Goal: Information Seeking & Learning: Learn about a topic

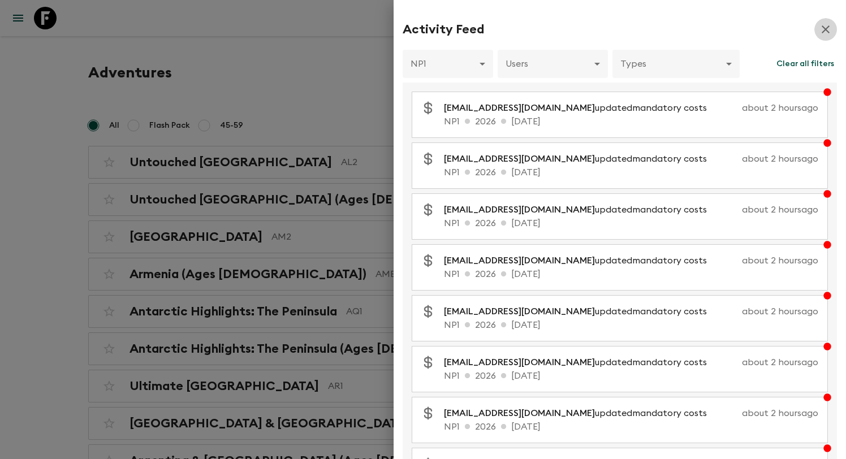
click at [828, 29] on icon "button" at bounding box center [826, 30] width 14 height 14
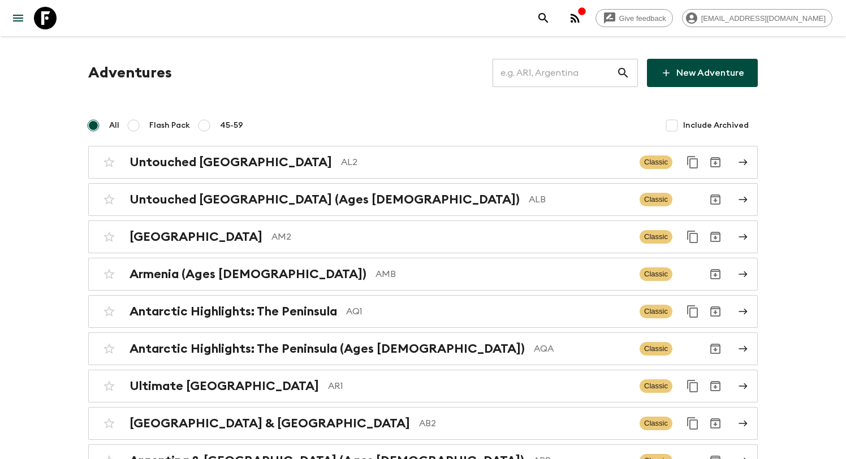
click at [573, 73] on input "text" at bounding box center [554, 73] width 124 height 32
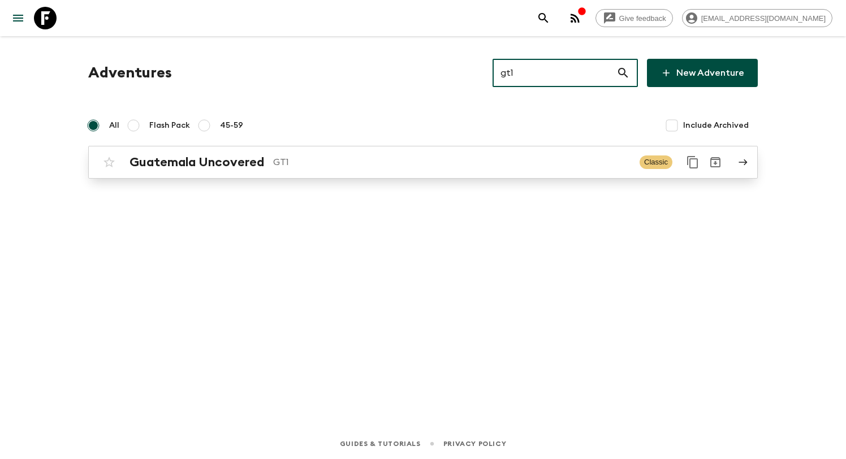
type input "gt1"
click at [356, 164] on p "GT1" at bounding box center [451, 162] width 357 height 14
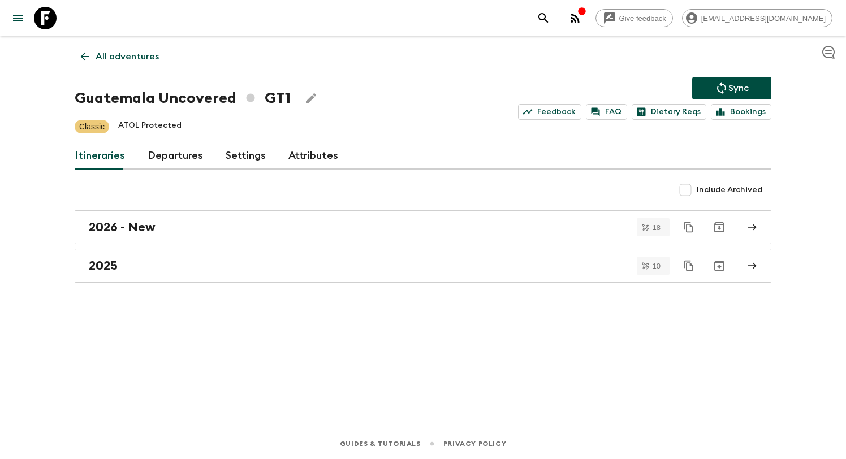
click at [120, 60] on p "All adventures" at bounding box center [127, 57] width 63 height 14
click at [176, 157] on link "Departures" at bounding box center [175, 155] width 55 height 27
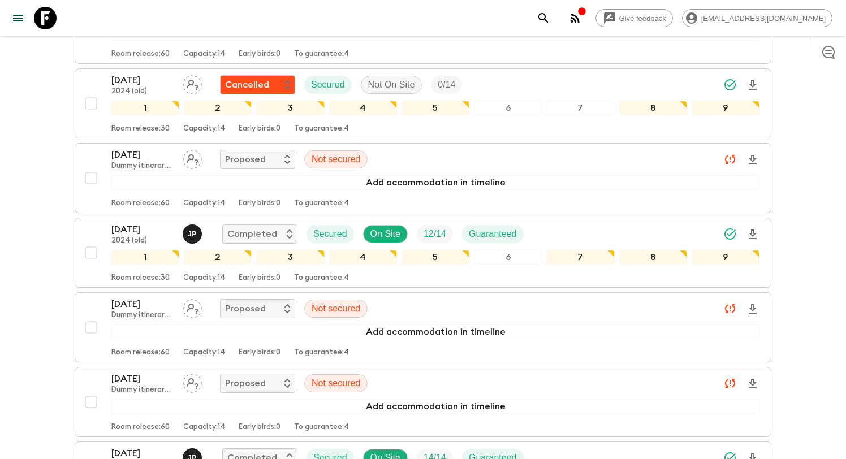
scroll to position [4445, 0]
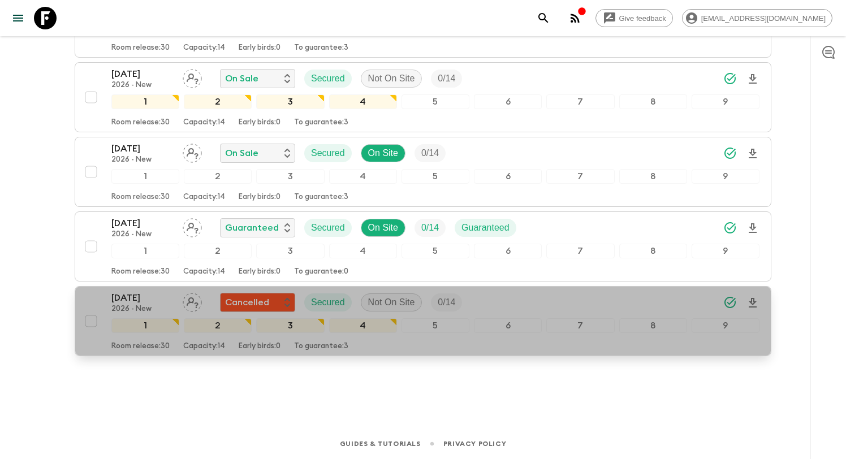
click at [522, 294] on div "28 Dec 2026 2026 - New Cancelled Secured Not On Site 0 / 14" at bounding box center [435, 302] width 648 height 23
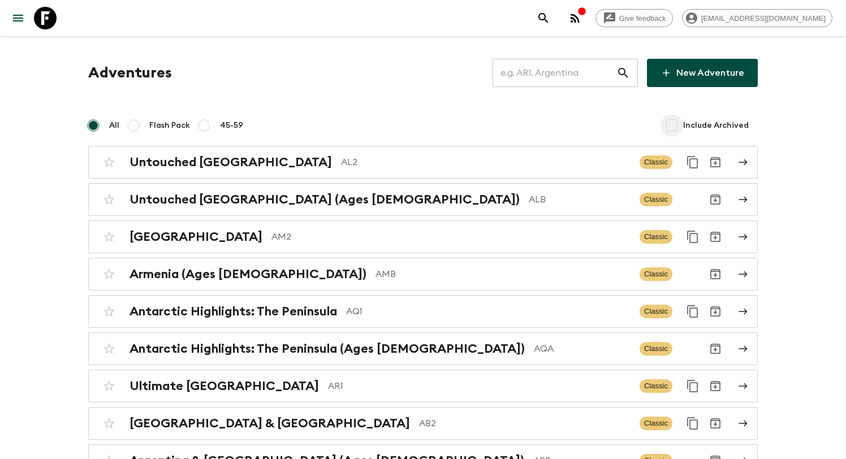
click at [674, 127] on input "Include Archived" at bounding box center [671, 125] width 23 height 23
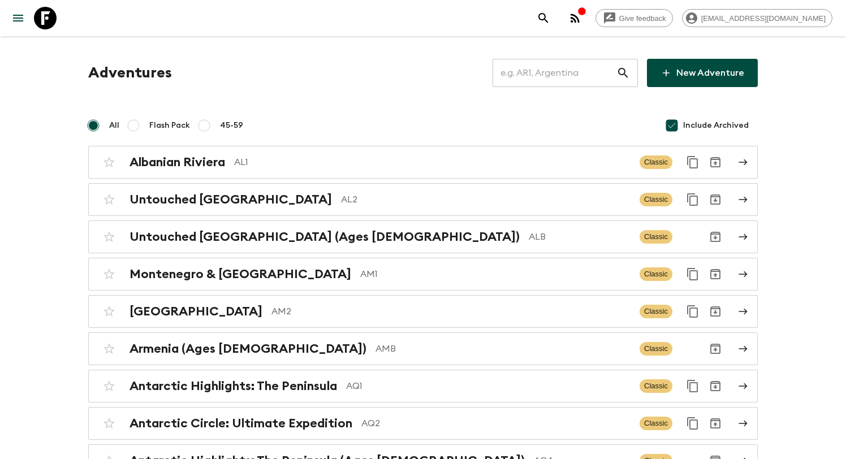
click at [677, 119] on input "Include Archived" at bounding box center [671, 125] width 23 height 23
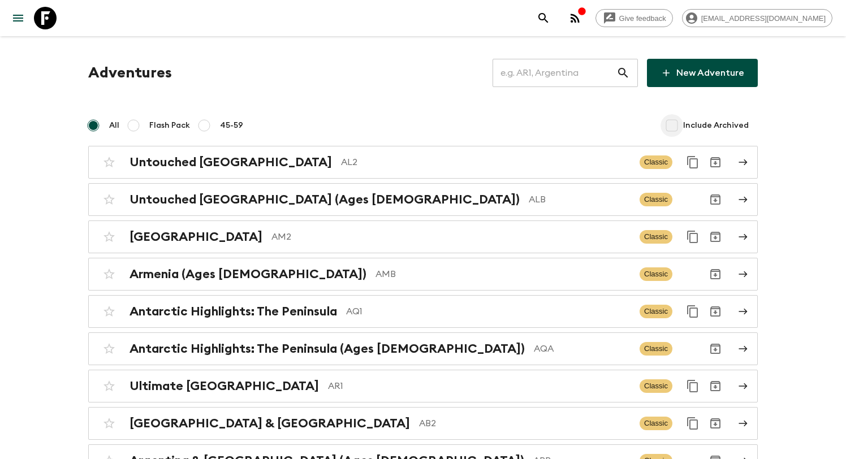
click at [672, 115] on input "Include Archived" at bounding box center [671, 125] width 23 height 23
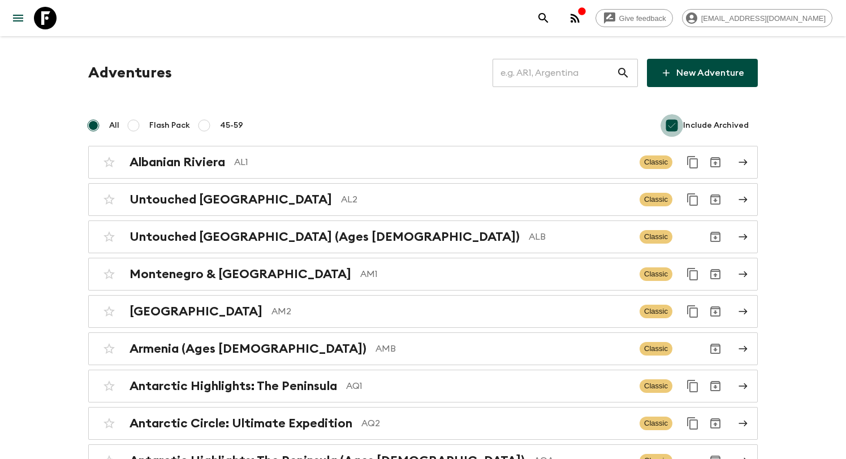
click at [672, 117] on input "Include Archived" at bounding box center [671, 125] width 23 height 23
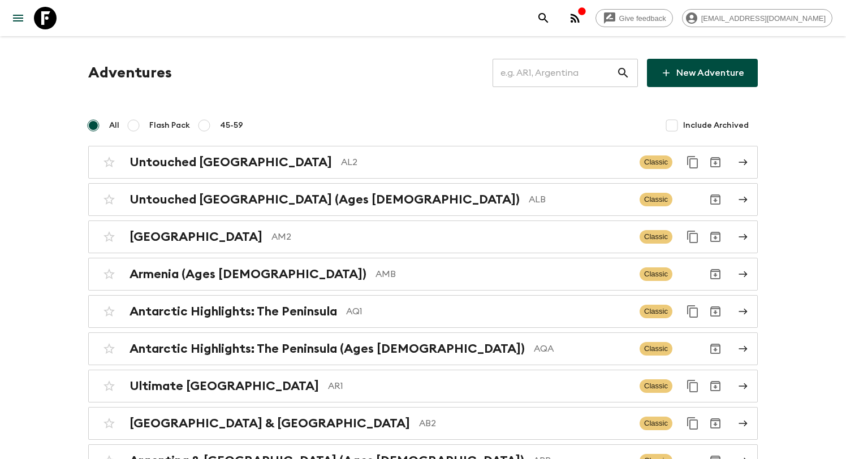
click at [672, 117] on input "Include Archived" at bounding box center [671, 125] width 23 height 23
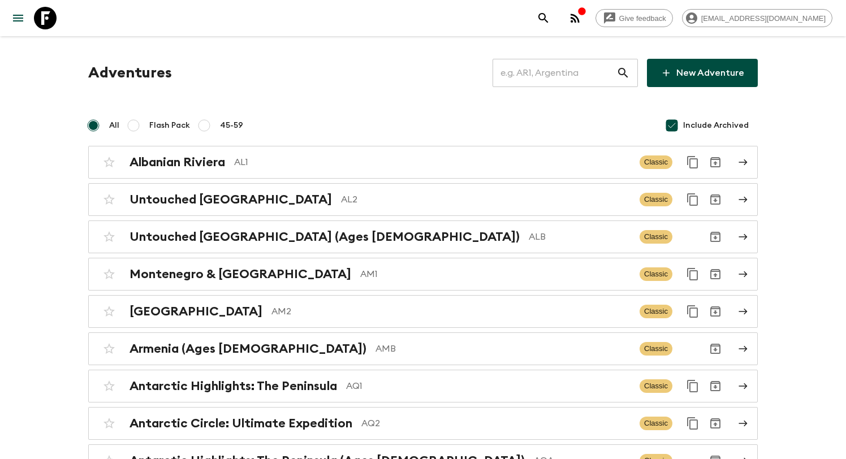
click at [672, 117] on input "Include Archived" at bounding box center [671, 125] width 23 height 23
checkbox input "false"
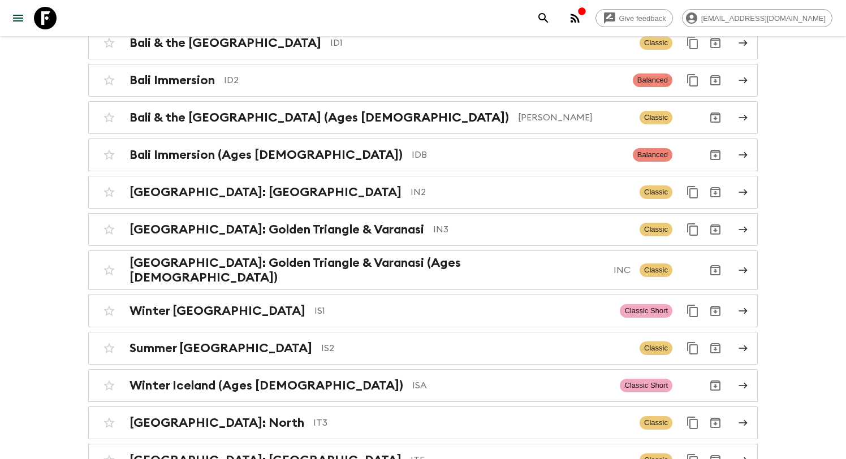
scroll to position [2768, 0]
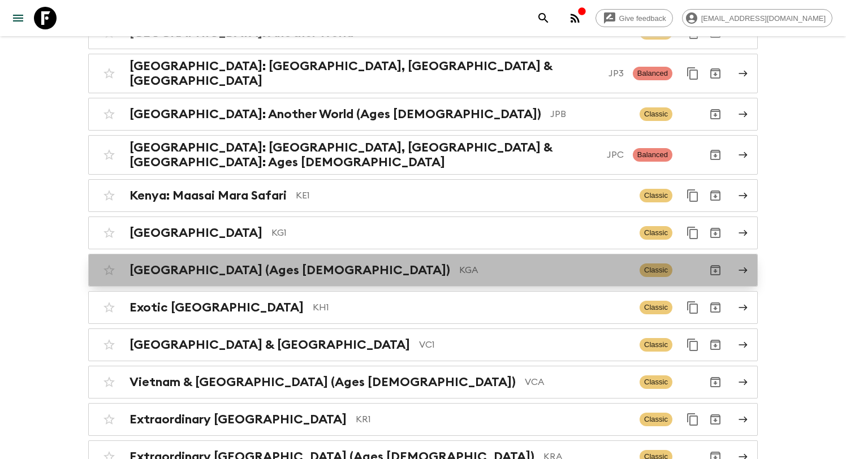
click at [459, 263] on p "KGA" at bounding box center [544, 270] width 171 height 14
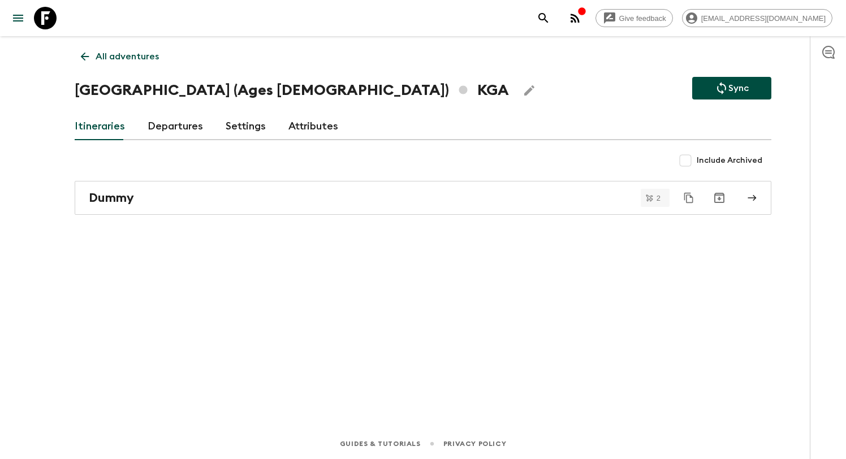
click at [172, 135] on link "Departures" at bounding box center [175, 126] width 55 height 27
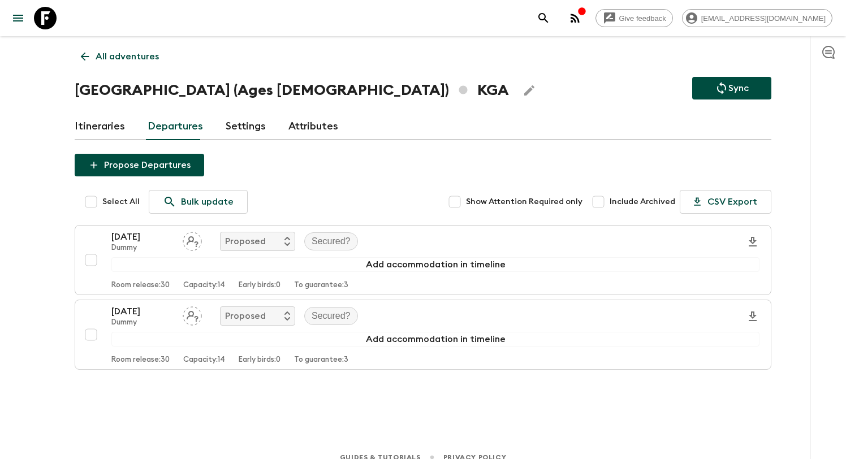
click at [113, 125] on link "Itineraries" at bounding box center [100, 126] width 50 height 27
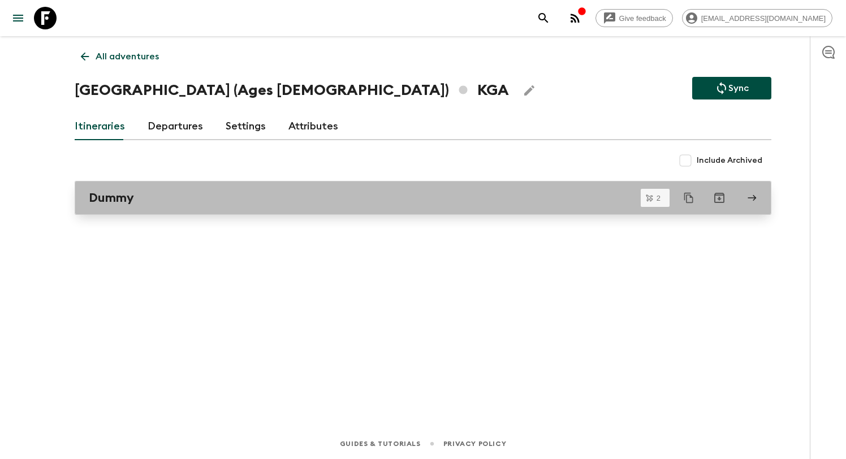
click at [230, 197] on div "Dummy" at bounding box center [412, 198] width 647 height 15
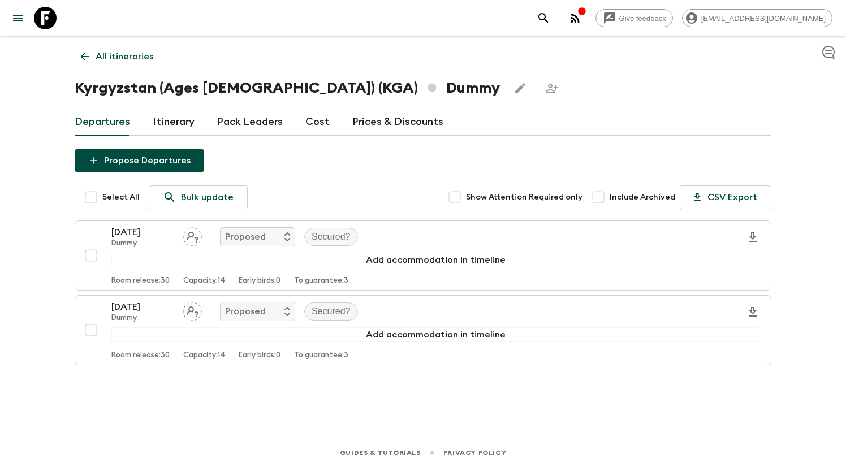
click at [185, 138] on div "All itineraries Kyrgyzstan (Ages 45-59) (KGA) Dummy Departures Itinerary Pack L…" at bounding box center [423, 221] width 724 height 370
click at [176, 128] on link "Itinerary" at bounding box center [174, 122] width 42 height 27
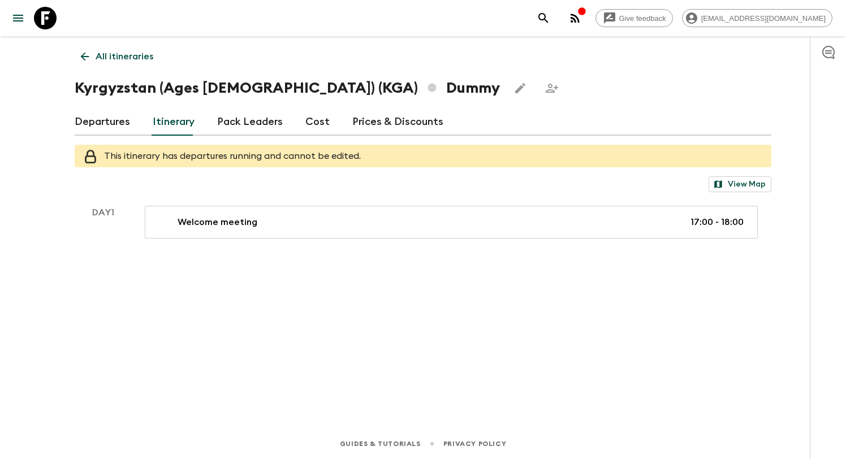
click at [240, 130] on link "Pack Leaders" at bounding box center [250, 122] width 66 height 27
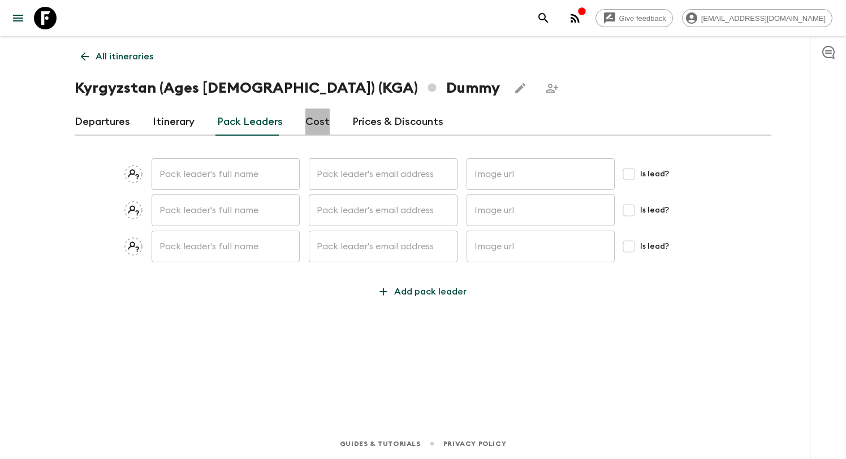
click at [311, 127] on link "Cost" at bounding box center [317, 122] width 24 height 27
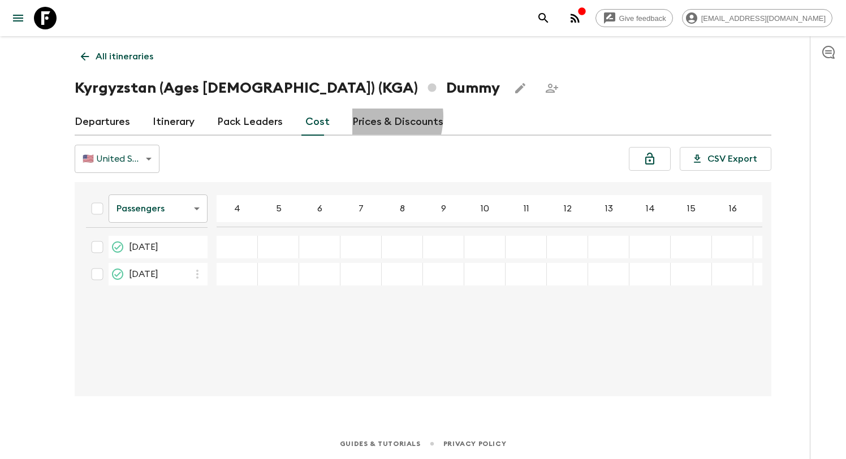
click at [363, 116] on link "Prices & Discounts" at bounding box center [397, 122] width 91 height 27
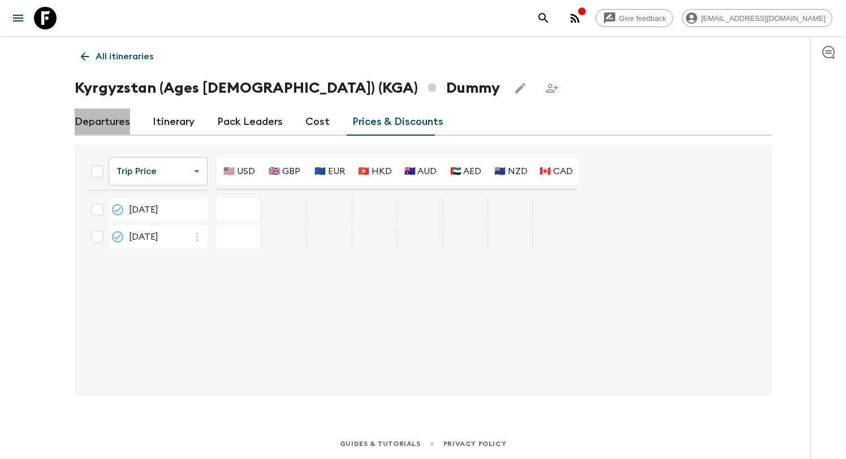
click at [114, 117] on link "Departures" at bounding box center [102, 122] width 55 height 27
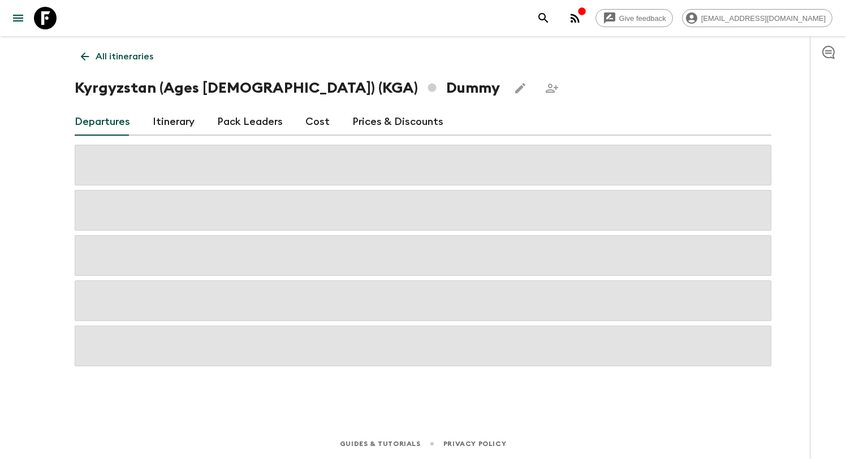
click at [102, 59] on p "All itineraries" at bounding box center [125, 57] width 58 height 14
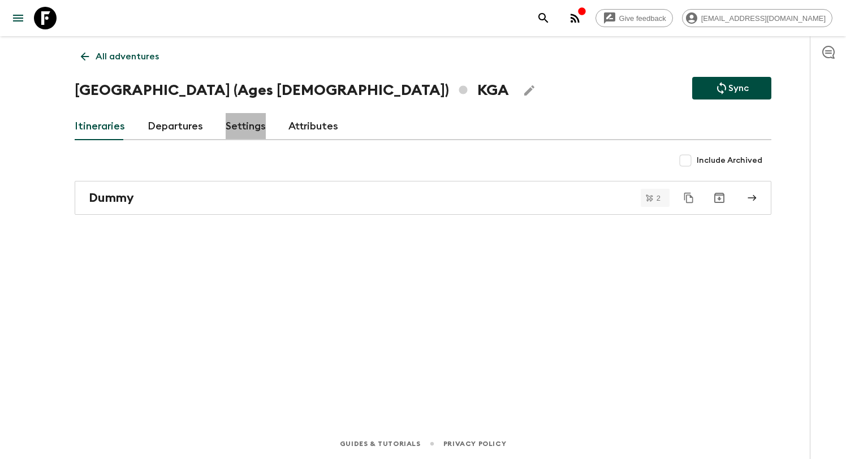
click at [240, 134] on link "Settings" at bounding box center [246, 126] width 40 height 27
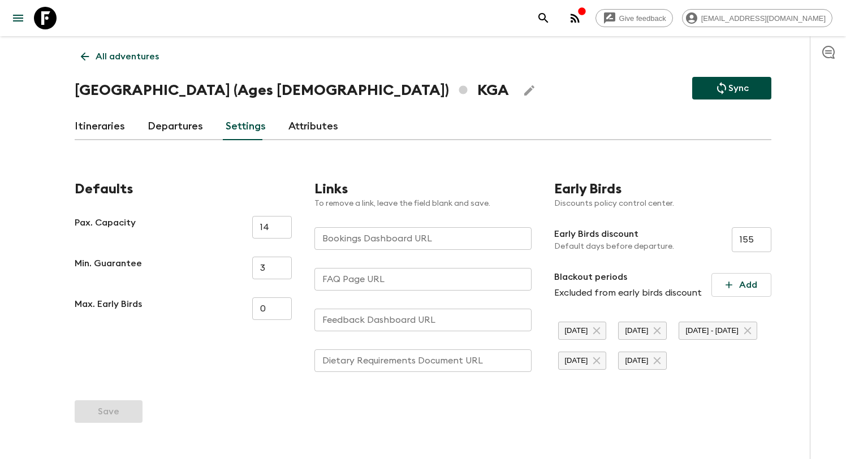
click at [302, 129] on link "Attributes" at bounding box center [313, 126] width 50 height 27
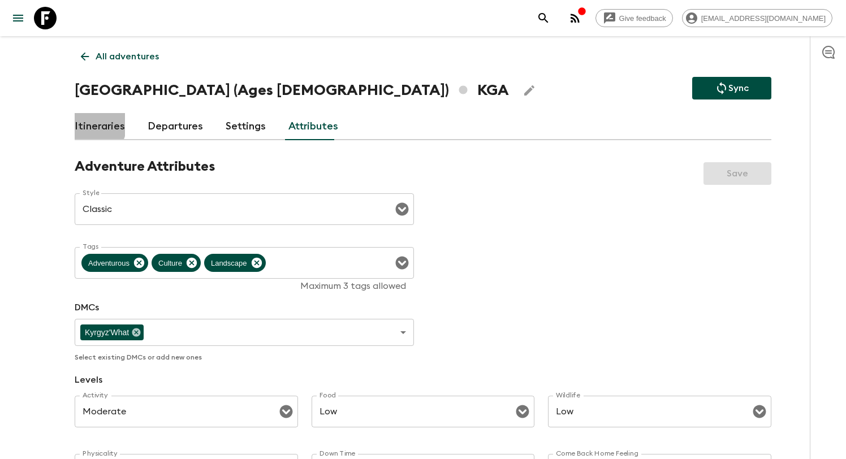
click at [82, 122] on link "Itineraries" at bounding box center [100, 126] width 50 height 27
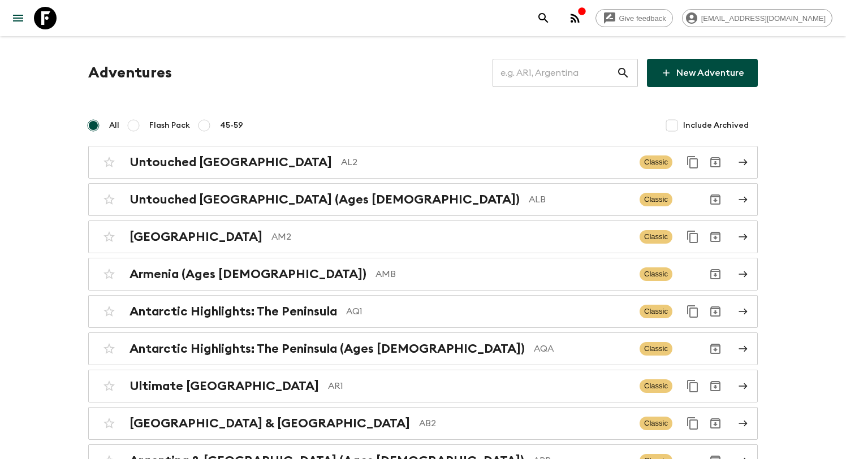
click at [576, 70] on input "text" at bounding box center [554, 73] width 124 height 32
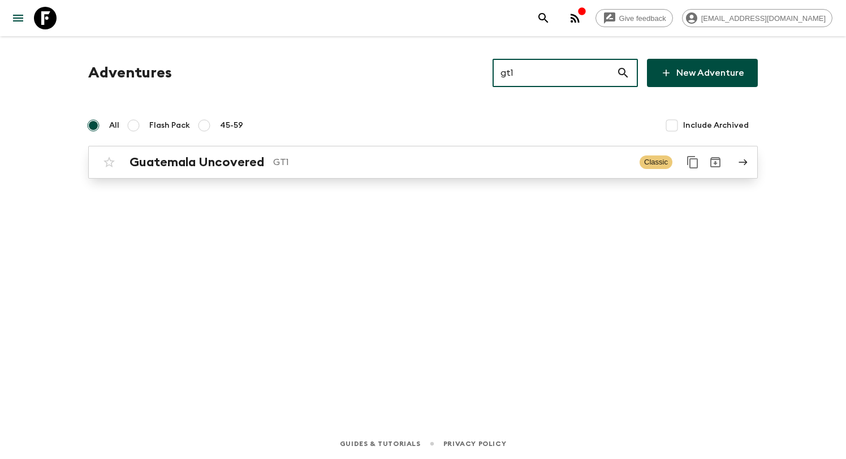
type input "gt1"
click at [163, 174] on link "Guatemala Uncovered GT1 Classic" at bounding box center [422, 162] width 669 height 33
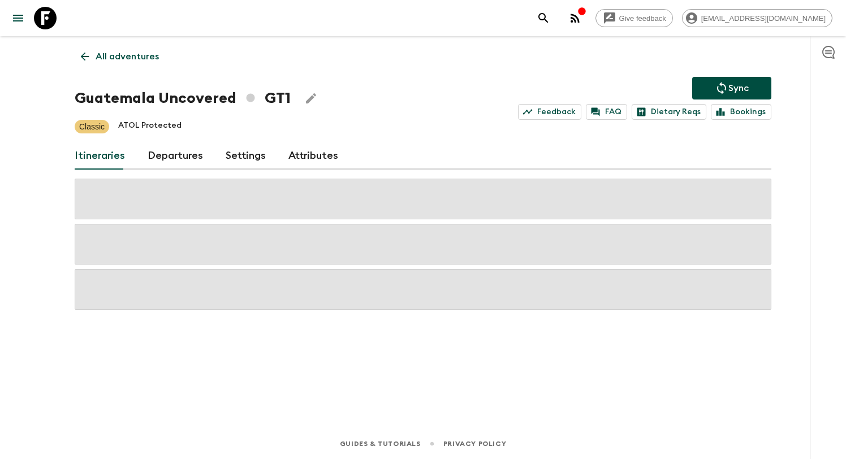
click at [184, 155] on link "Departures" at bounding box center [175, 155] width 55 height 27
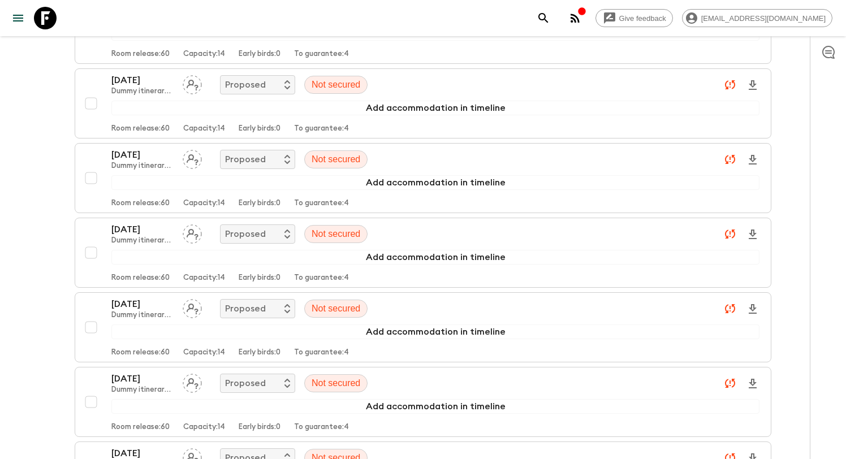
scroll to position [3618, 0]
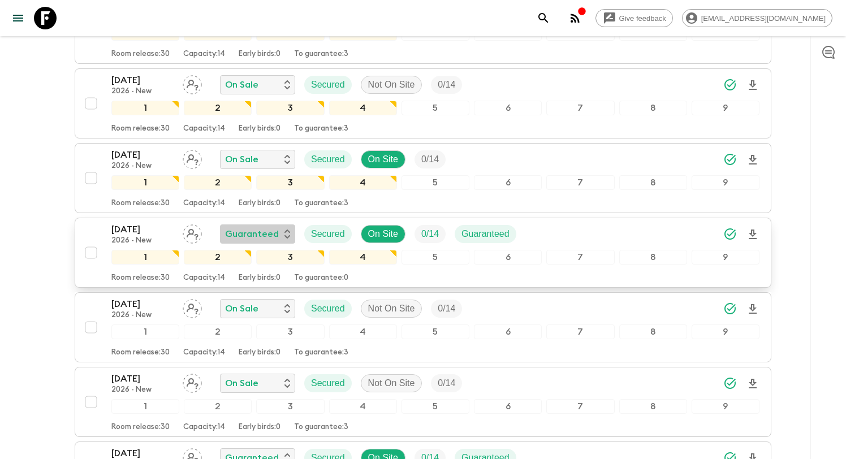
click at [248, 233] on p "Guaranteed" at bounding box center [252, 234] width 54 height 14
click at [248, 233] on div at bounding box center [423, 229] width 846 height 459
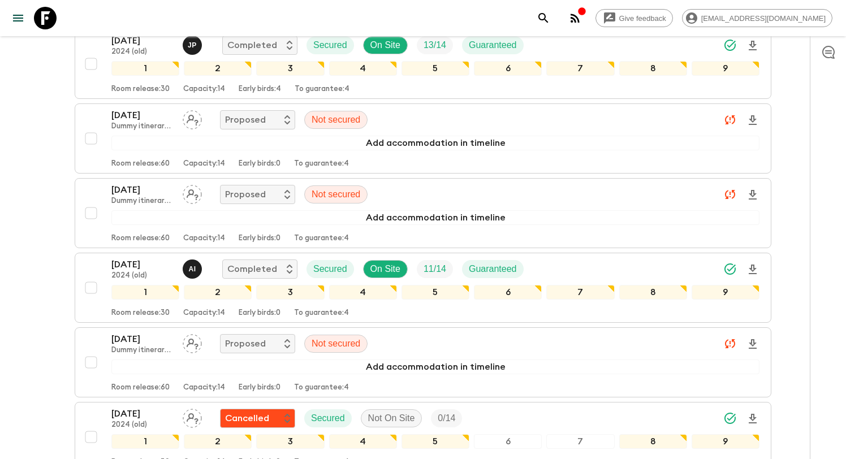
scroll to position [0, 0]
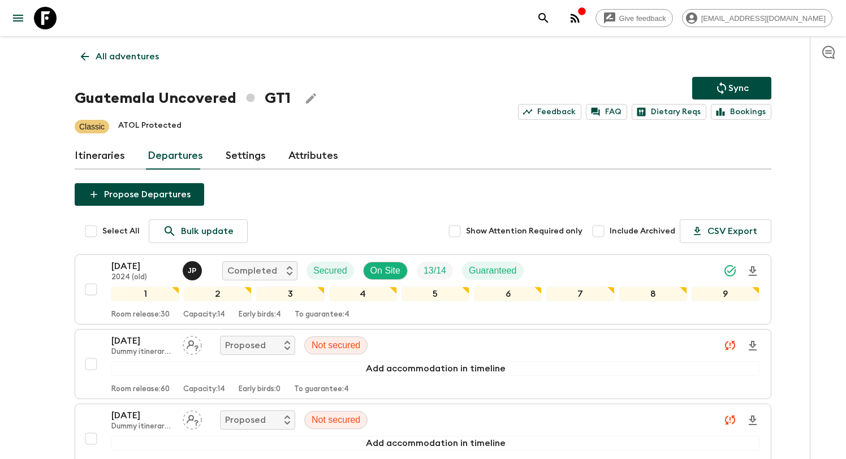
click at [93, 53] on link "All adventures" at bounding box center [120, 56] width 90 height 23
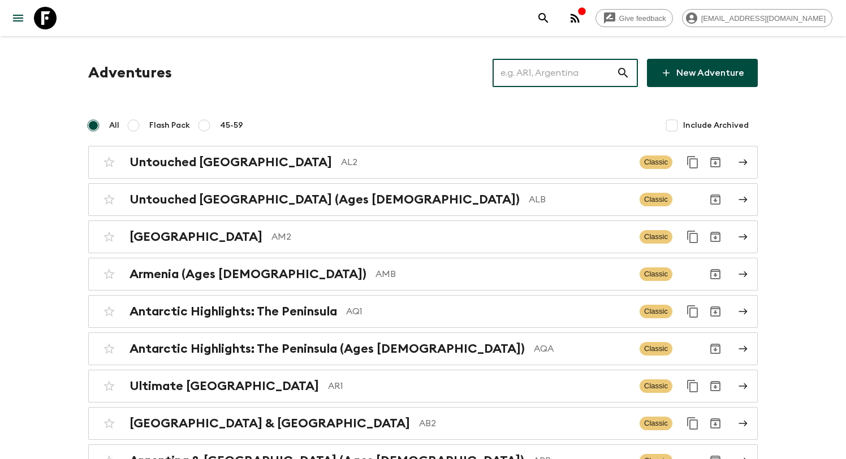
click at [539, 73] on input "text" at bounding box center [554, 73] width 124 height 32
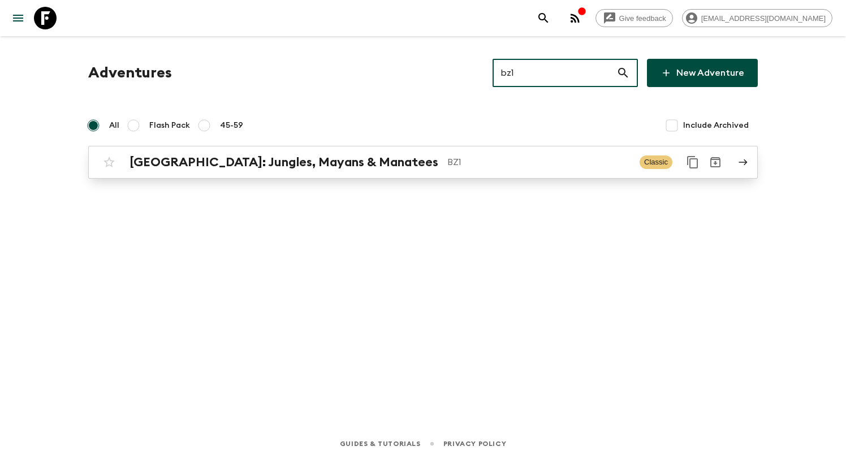
type input "bz1"
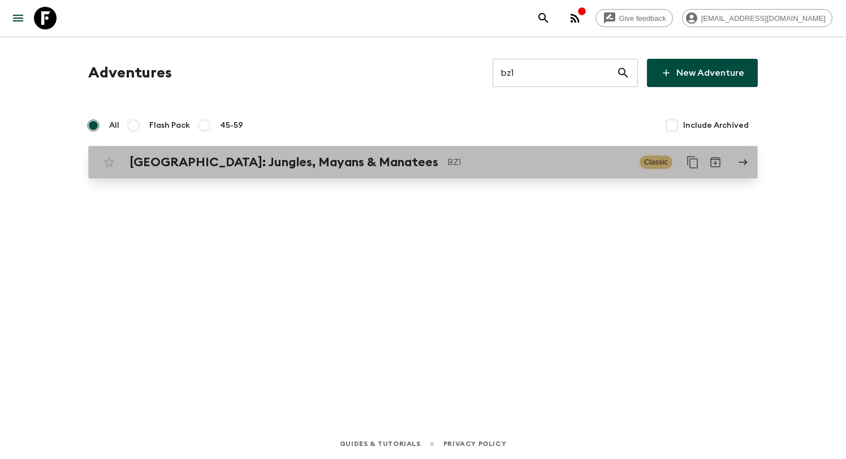
click at [439, 154] on div "Belize: Jungles, Mayans & Manatees BZ1 Classic" at bounding box center [401, 162] width 606 height 23
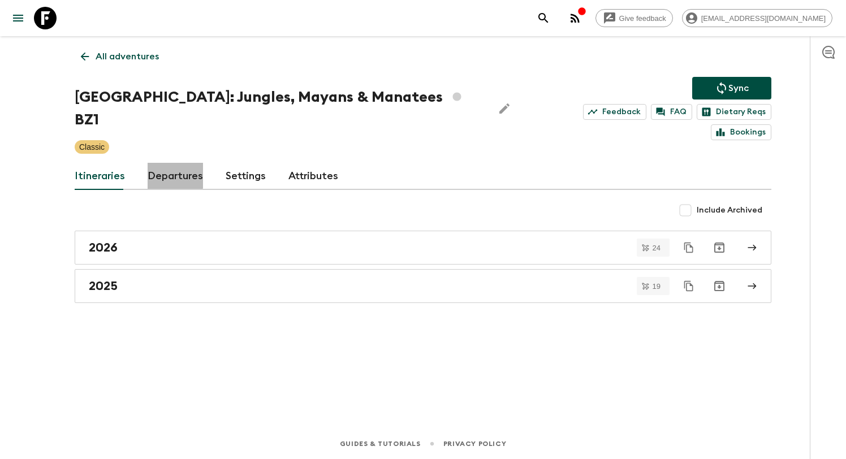
click at [158, 163] on link "Departures" at bounding box center [175, 176] width 55 height 27
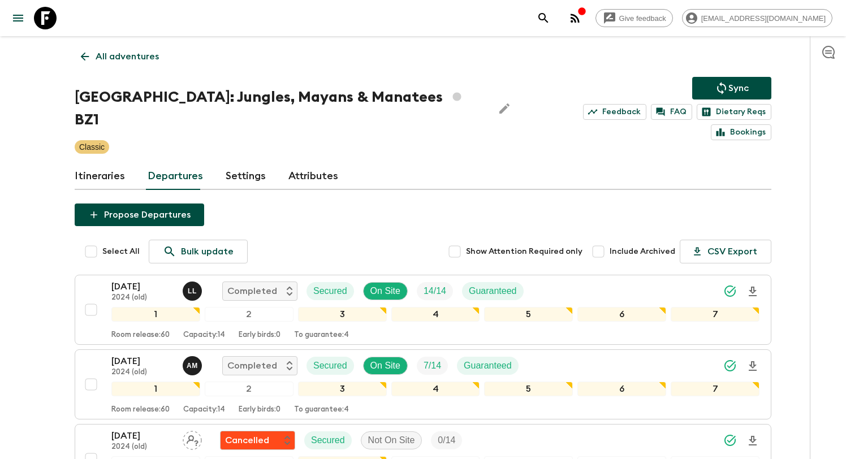
scroll to position [3693, 0]
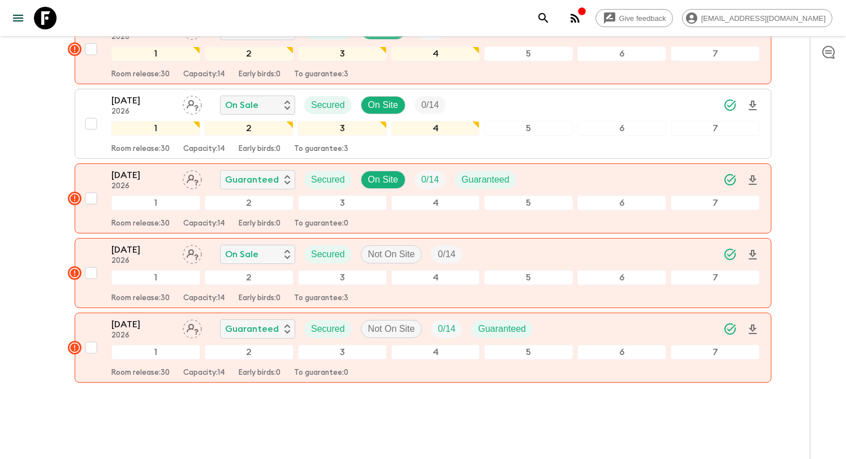
click at [597, 19] on div "Give feedback developers@flashpack.com" at bounding box center [682, 18] width 300 height 23
click at [582, 19] on icon "button" at bounding box center [575, 18] width 14 height 14
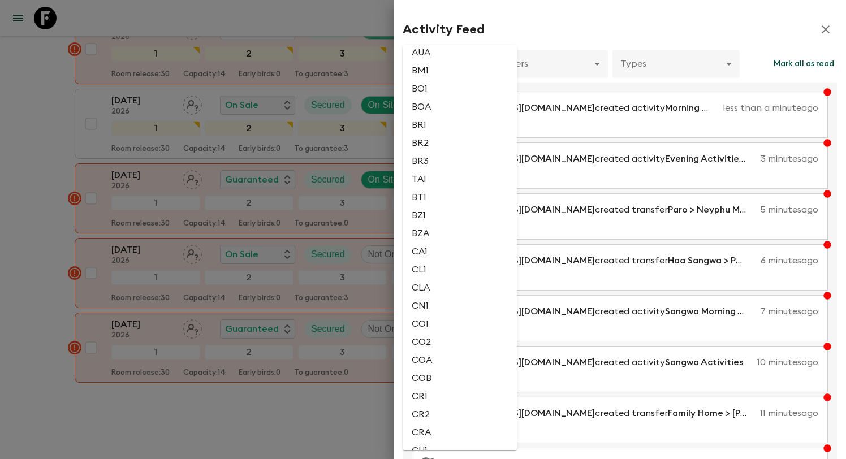
scroll to position [290, 0]
click at [419, 244] on li "BZ1" at bounding box center [459, 239] width 114 height 18
type input "01c2b61a-6451-4135-8d24-d56d24b1fa22"
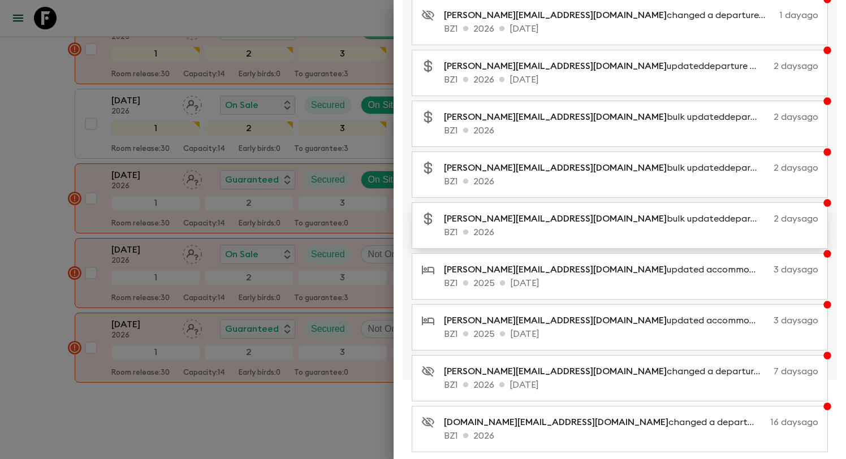
scroll to position [164, 0]
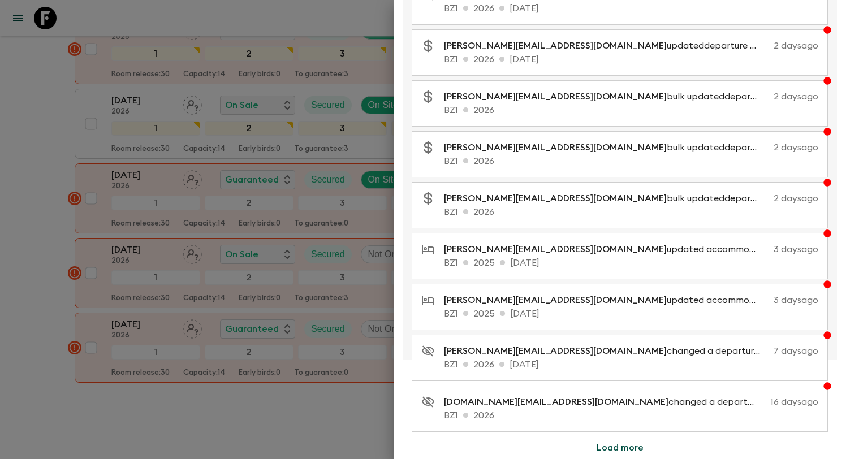
click at [601, 447] on button "Load more" at bounding box center [620, 447] width 74 height 23
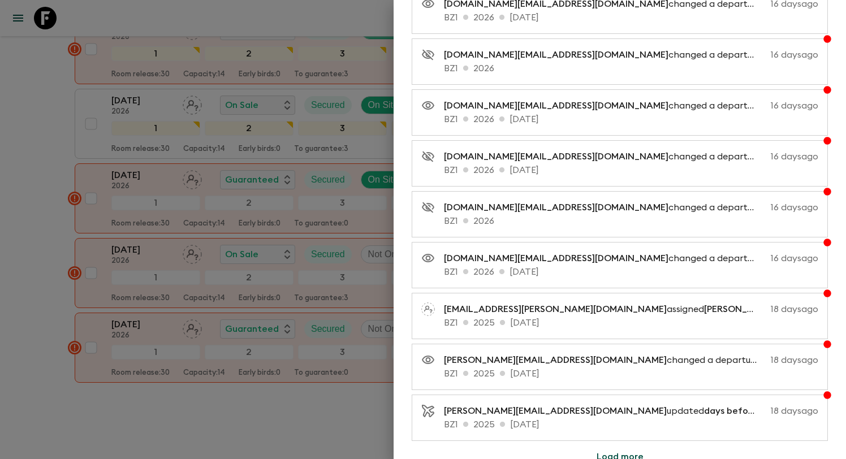
scroll to position [673, 0]
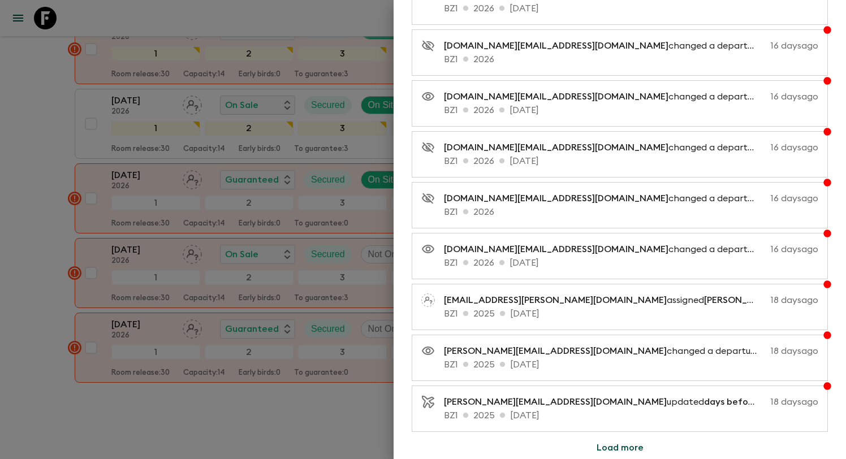
click at [617, 448] on button "Load more" at bounding box center [620, 447] width 74 height 23
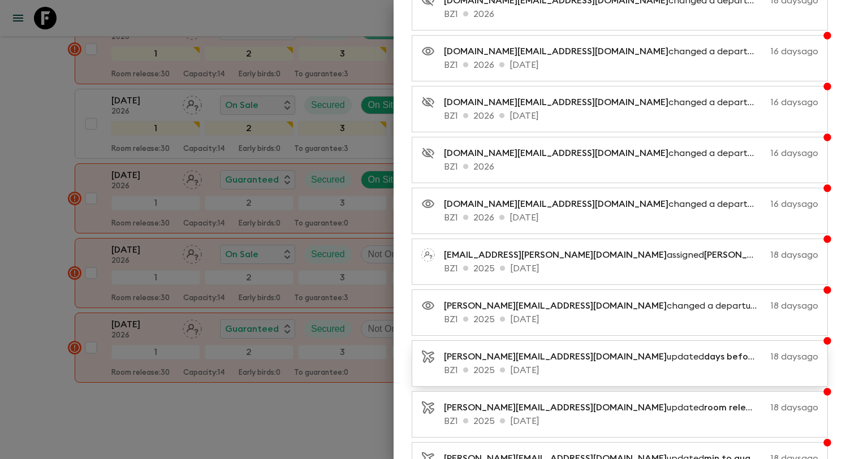
scroll to position [725, 0]
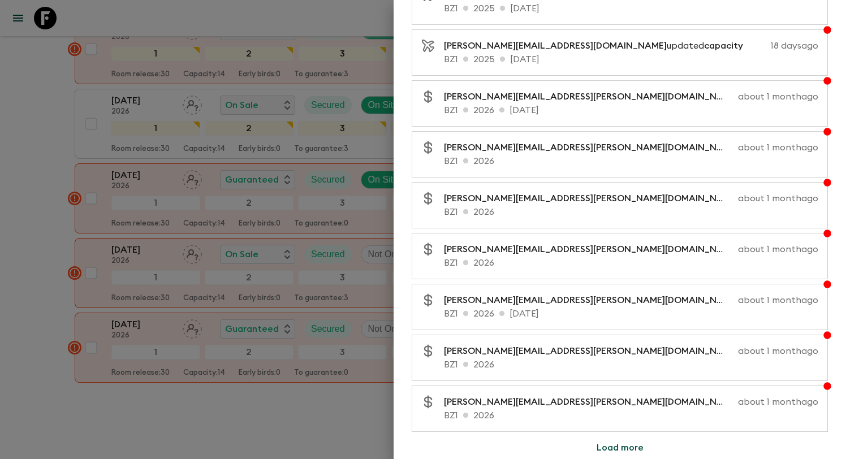
click at [603, 458] on button "Load more" at bounding box center [620, 447] width 74 height 23
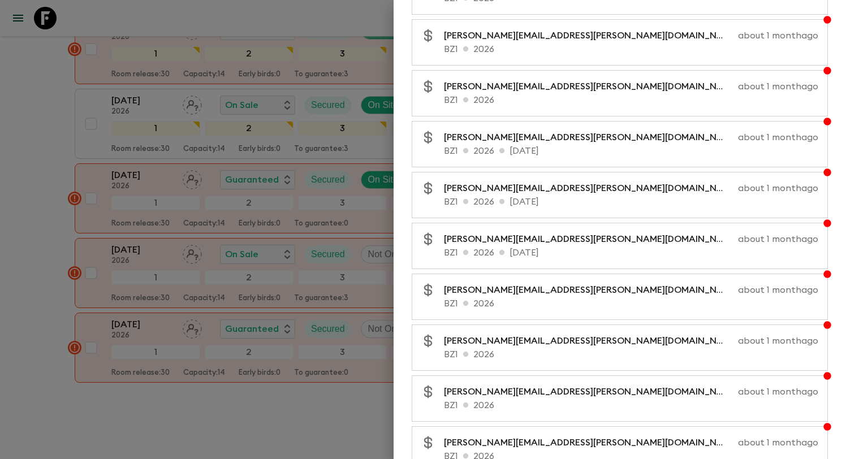
scroll to position [1690, 0]
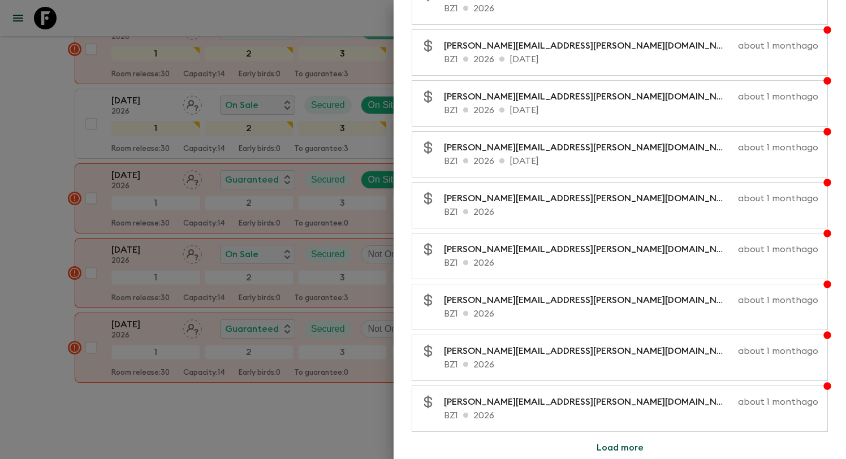
click at [609, 434] on div "Activity Feed BZ1 01c2b61a-6451-4135-8d24-d56d24b1fa22 ​ Users ​ Types ​ Clear …" at bounding box center [619, 229] width 452 height 459
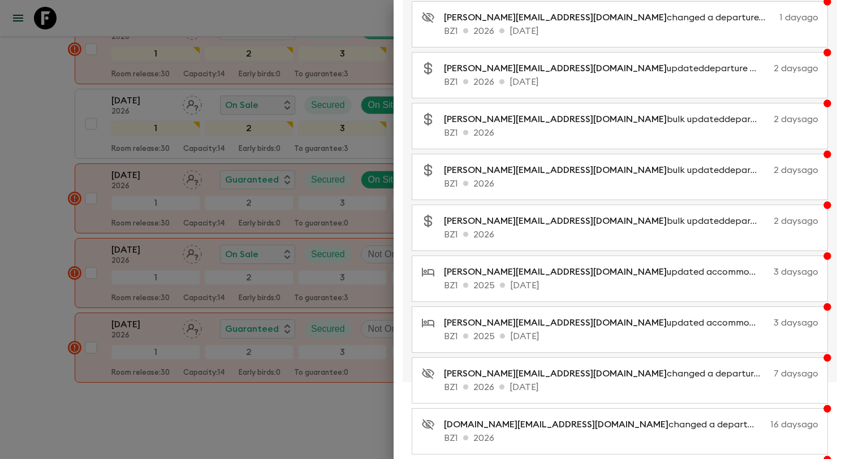
scroll to position [111, 0]
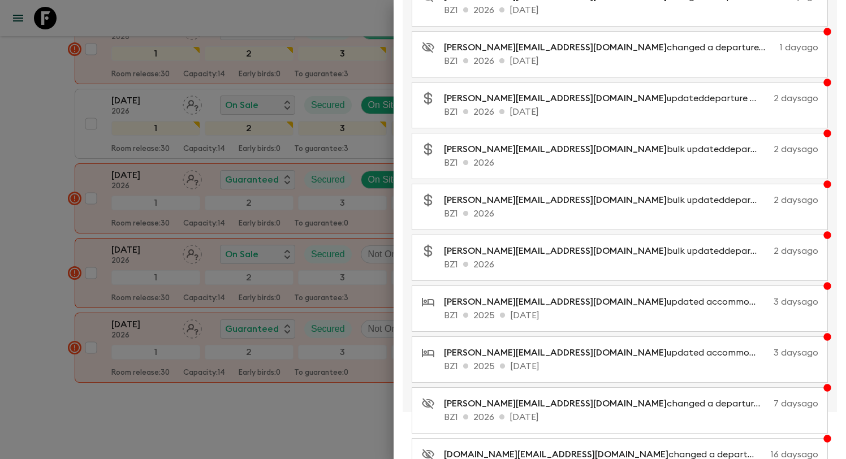
click at [157, 418] on div at bounding box center [423, 229] width 846 height 459
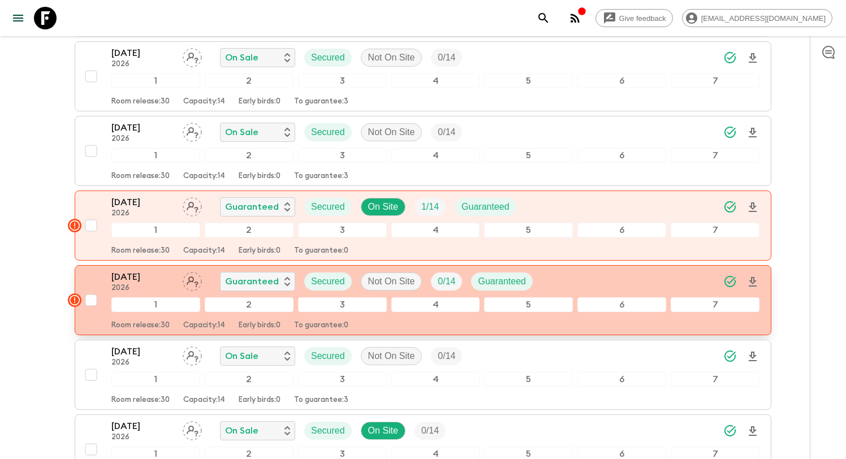
scroll to position [2404, 0]
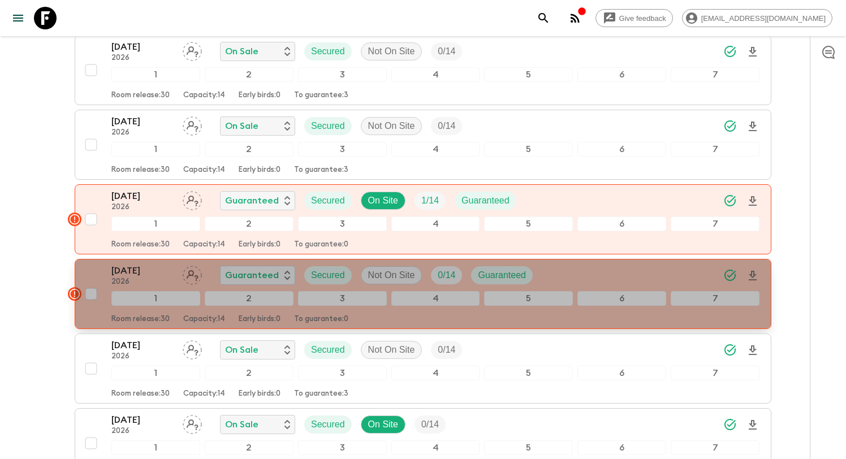
click at [582, 264] on div "04 Apr 2026 2026 Guaranteed Secured Not On Site 0 / 14 Guaranteed" at bounding box center [435, 275] width 648 height 23
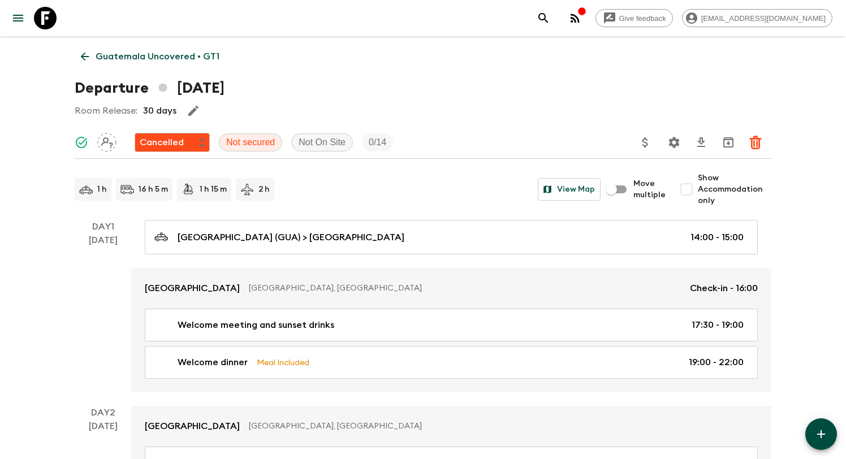
click at [86, 54] on icon at bounding box center [85, 56] width 12 height 12
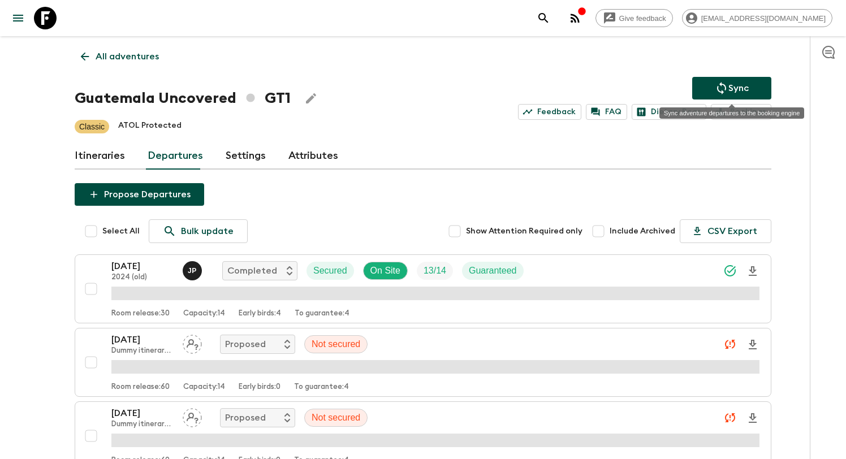
click at [722, 87] on icon "Sync adventure departures to the booking engine" at bounding box center [722, 88] width 14 height 14
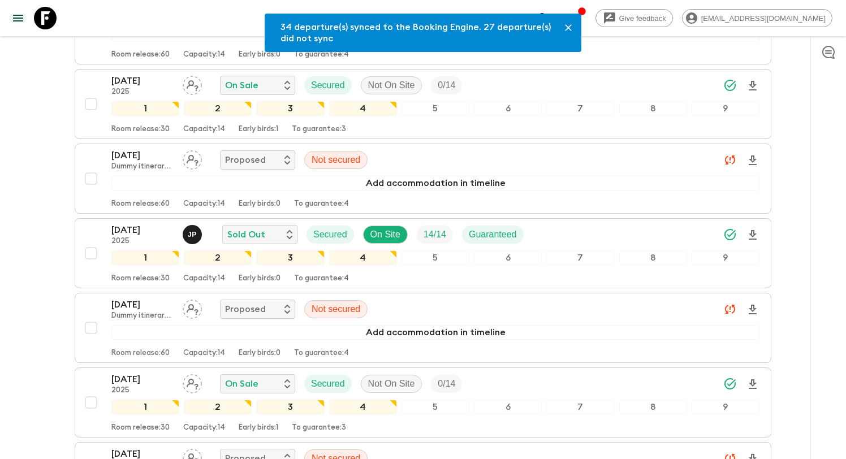
scroll to position [4445, 0]
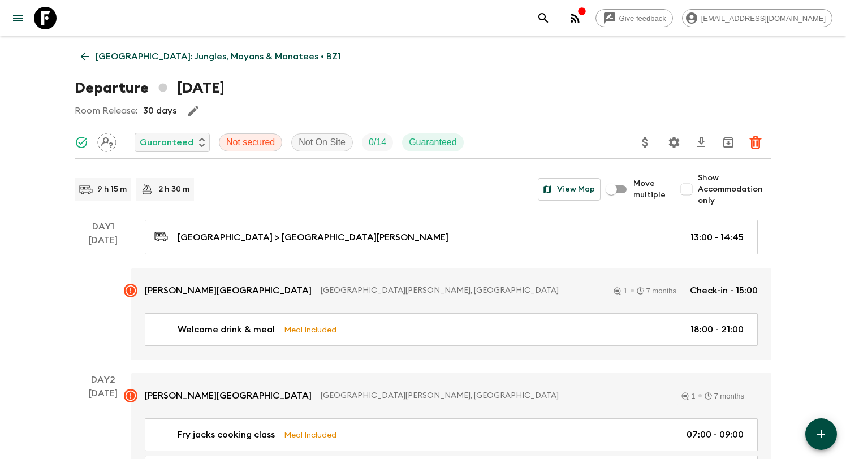
click at [100, 59] on p "[GEOGRAPHIC_DATA]: Jungles, Mayans & Manatees • BZ1" at bounding box center [218, 57] width 245 height 14
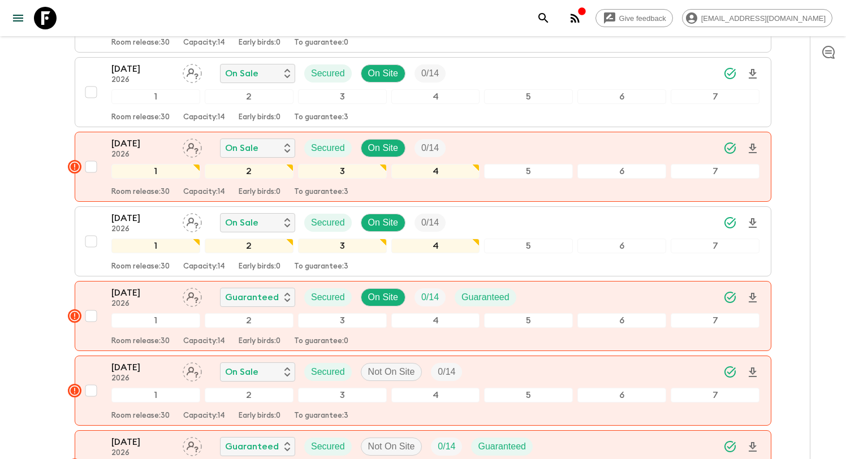
scroll to position [3699, 0]
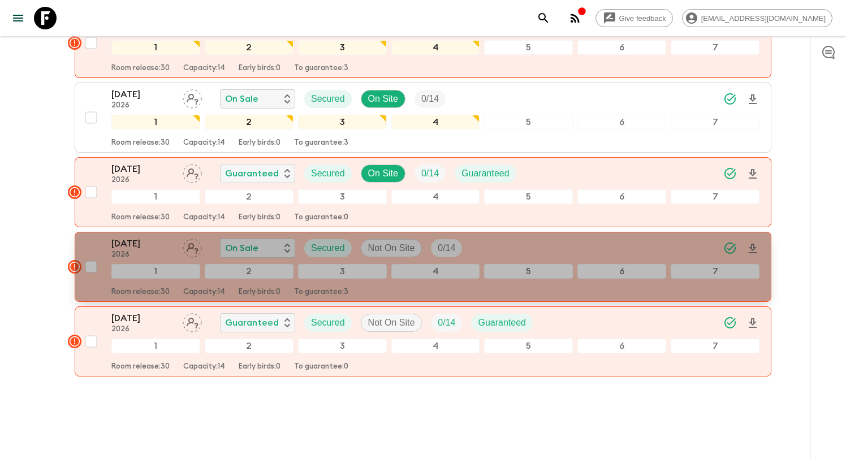
click at [568, 237] on div "26 Dec 2026 2026 On Sale Secured Not On Site 0 / 14" at bounding box center [435, 248] width 648 height 23
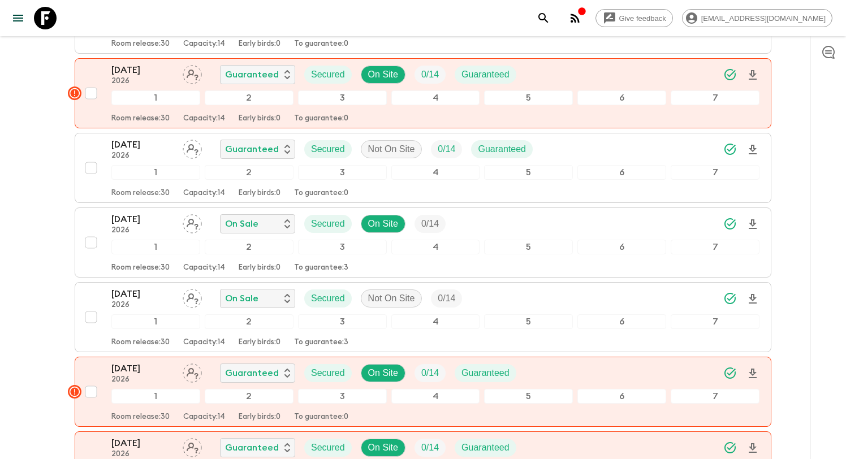
scroll to position [3699, 0]
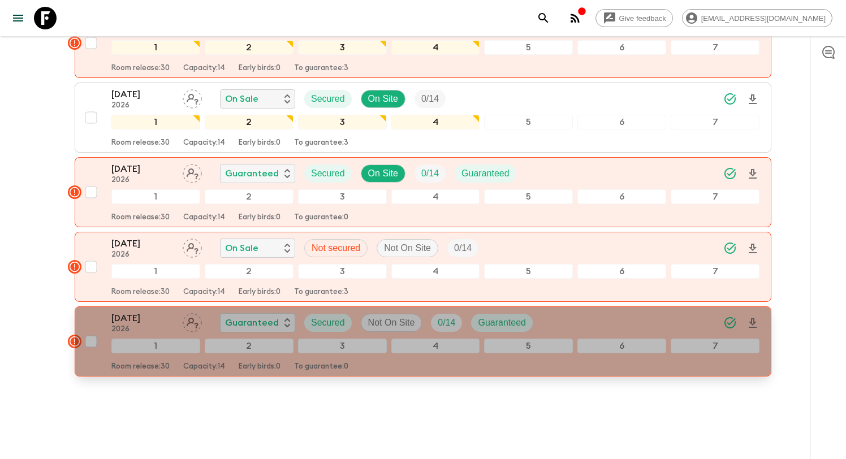
click at [634, 311] on div "28 Dec 2026 2026 Guaranteed Secured Not On Site 0 / 14 Guaranteed" at bounding box center [435, 322] width 648 height 23
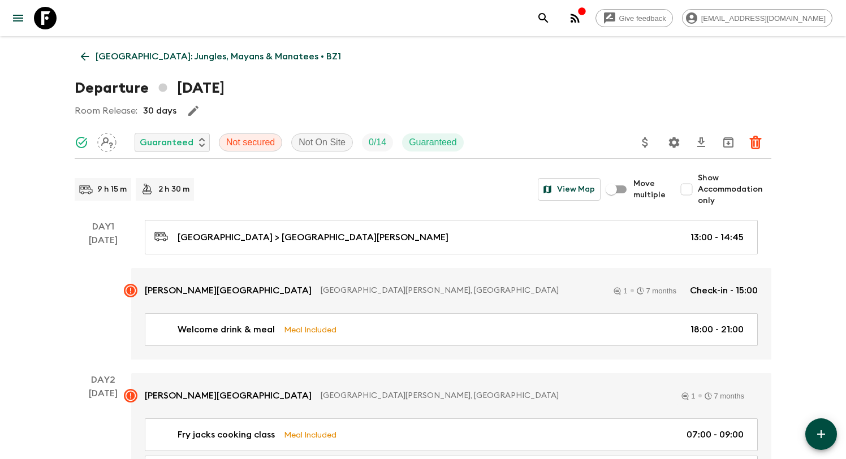
click at [88, 60] on icon at bounding box center [85, 56] width 12 height 12
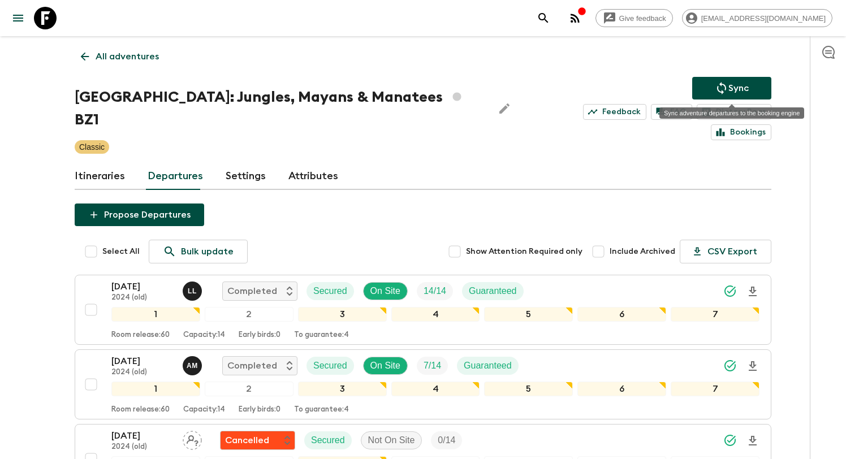
click at [733, 84] on p "Sync" at bounding box center [738, 88] width 20 height 14
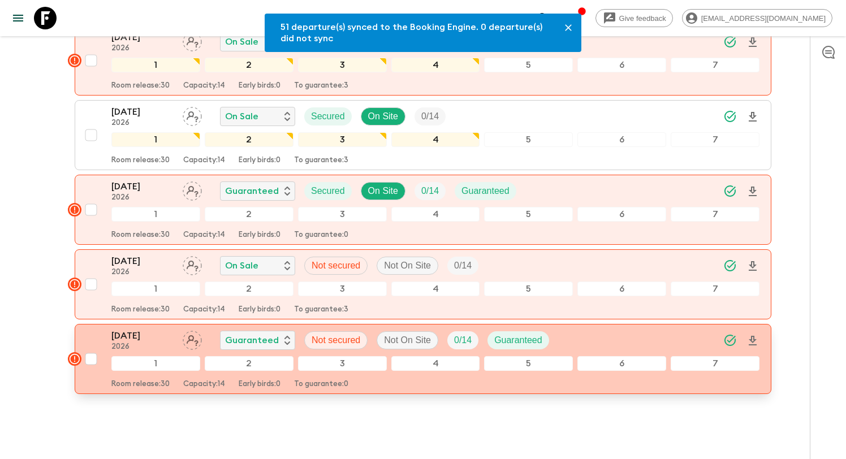
scroll to position [3681, 0]
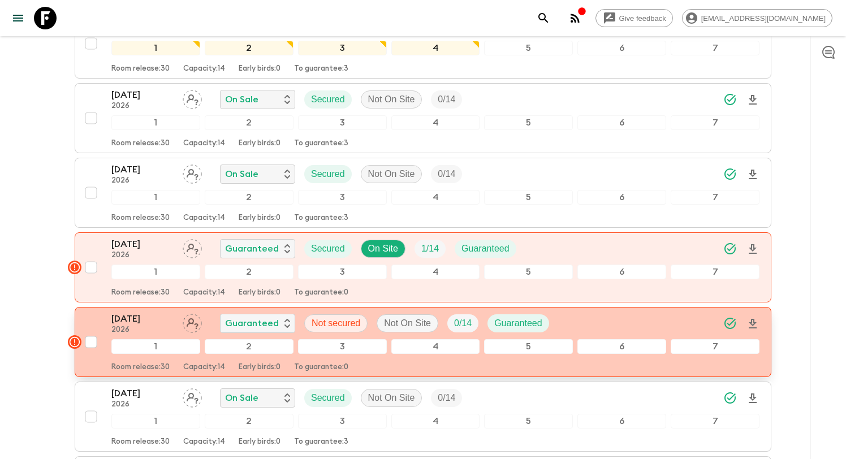
scroll to position [2362, 0]
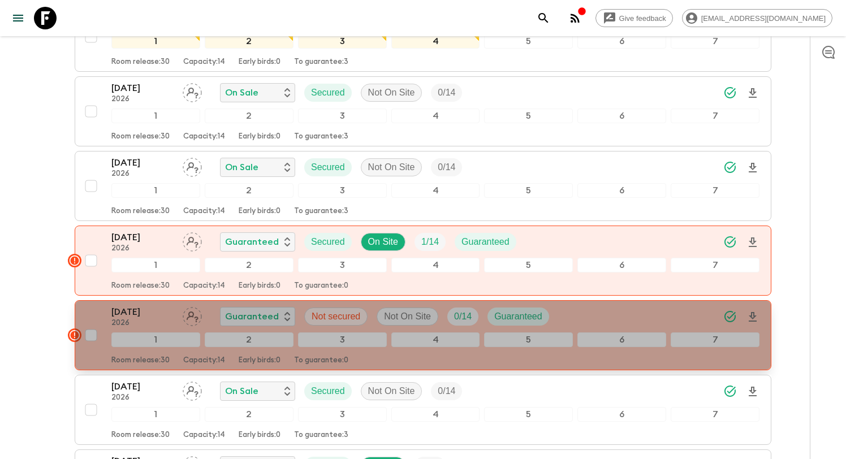
click at [611, 305] on div "04 Apr 2026 2026 Guaranteed Not secured Not On Site 0 / 14 Guaranteed" at bounding box center [435, 316] width 648 height 23
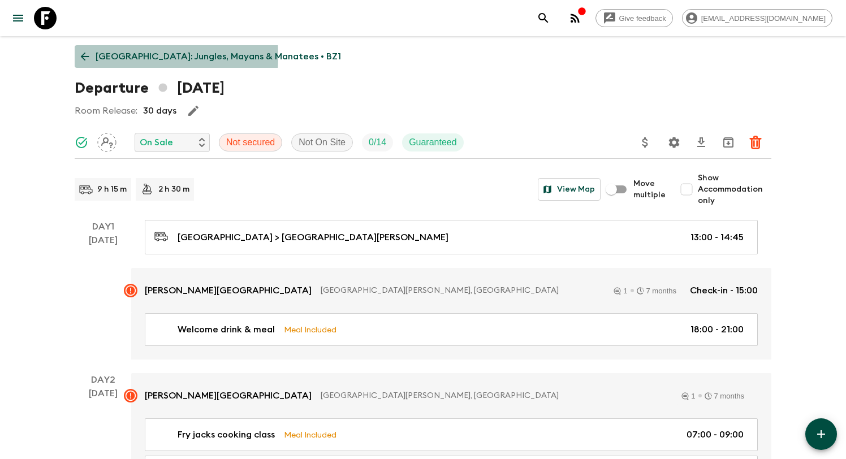
click at [97, 56] on p "[GEOGRAPHIC_DATA]: Jungles, Mayans & Manatees • BZ1" at bounding box center [218, 57] width 245 height 14
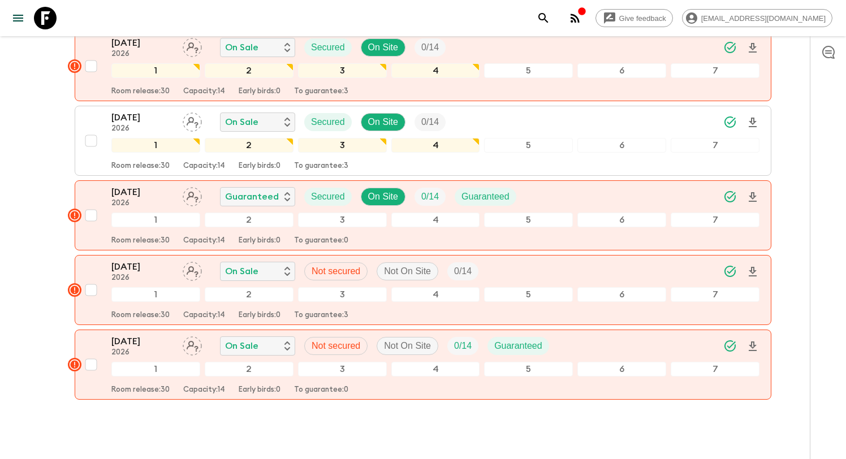
scroll to position [3699, 0]
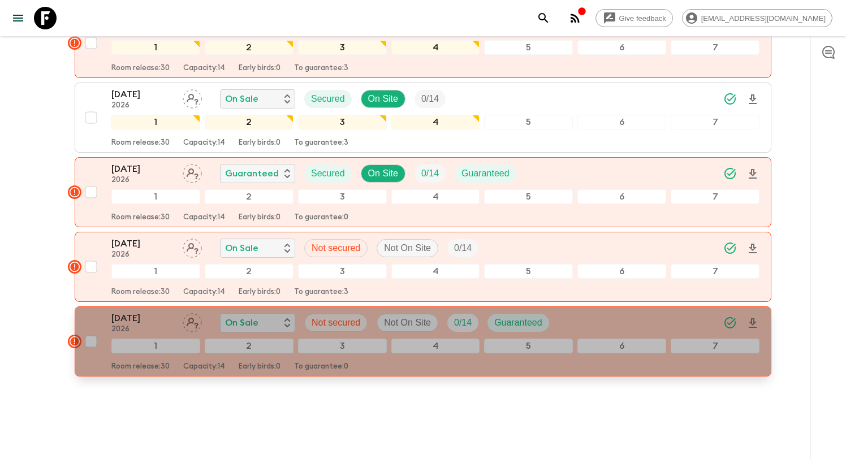
click at [618, 311] on div "28 Dec 2026 2026 On Sale Not secured Not On Site 0 / 14 Guaranteed" at bounding box center [435, 322] width 648 height 23
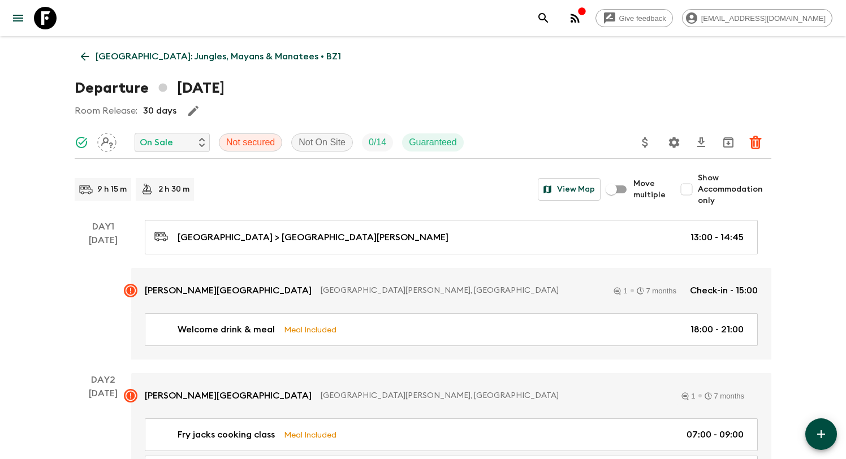
click at [435, 138] on p "Guaranteed" at bounding box center [433, 143] width 48 height 14
drag, startPoint x: 458, startPoint y: 138, endPoint x: 398, endPoint y: 138, distance: 59.9
click at [398, 138] on div "On Sale Not secured Not On Site 0 / 14 Guaranteed" at bounding box center [274, 142] width 398 height 23
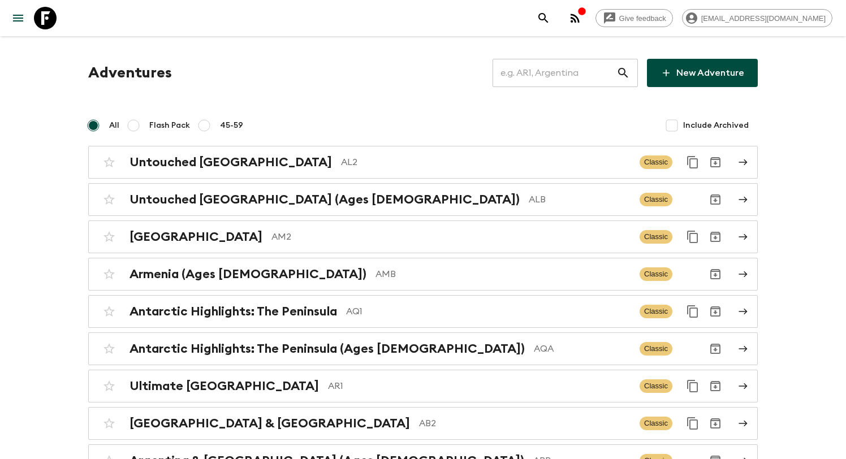
click at [550, 23] on icon "search adventures" at bounding box center [543, 18] width 14 height 14
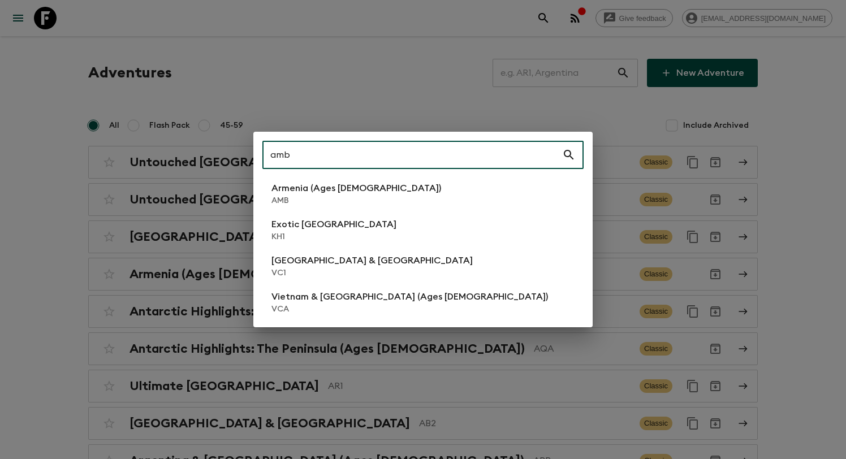
type input "amb"
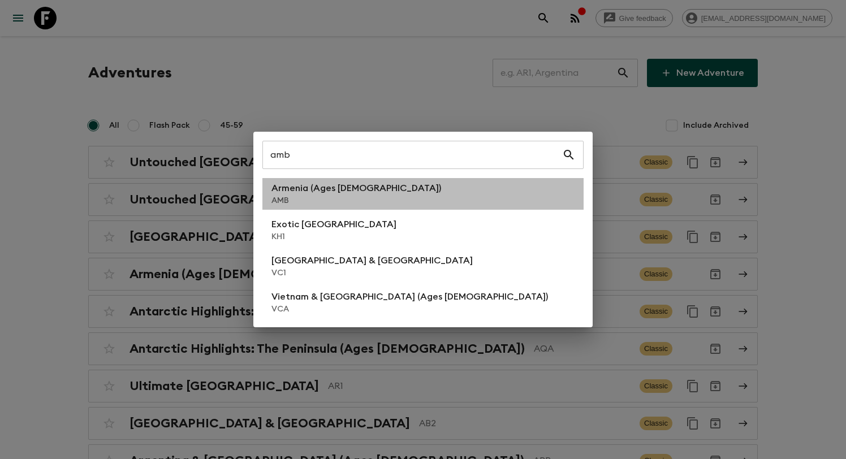
click at [308, 195] on p "AMB" at bounding box center [356, 200] width 170 height 11
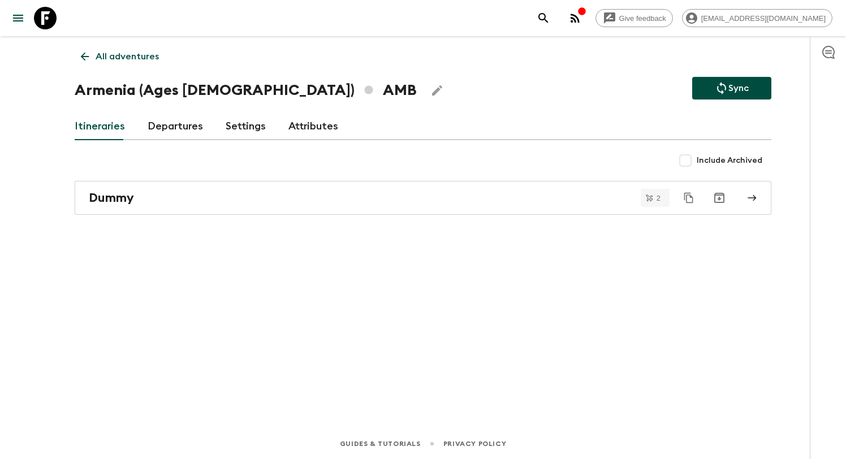
click at [120, 62] on p "All adventures" at bounding box center [127, 57] width 63 height 14
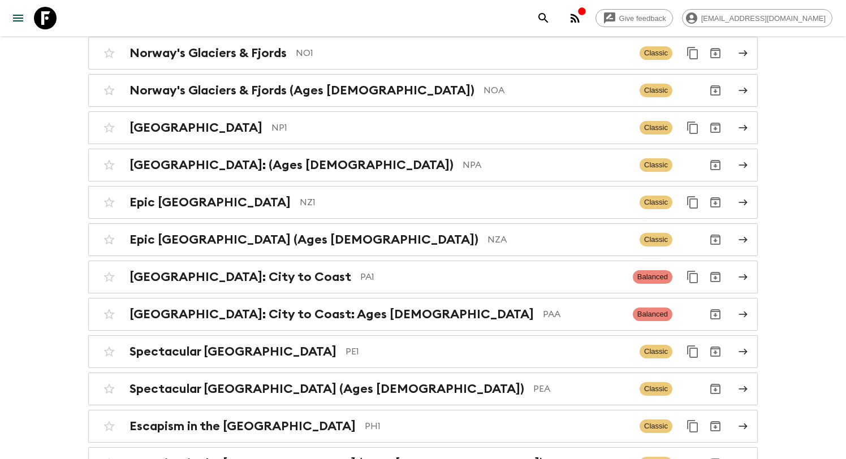
scroll to position [7, 0]
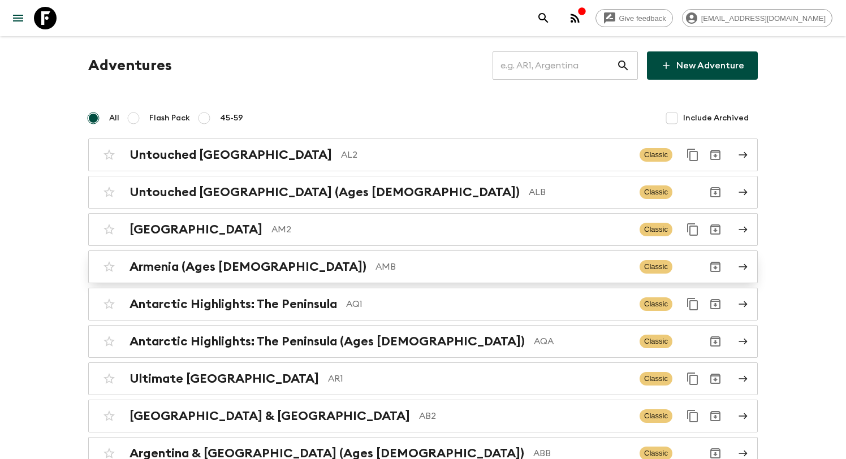
click at [375, 266] on p "AMB" at bounding box center [502, 267] width 255 height 14
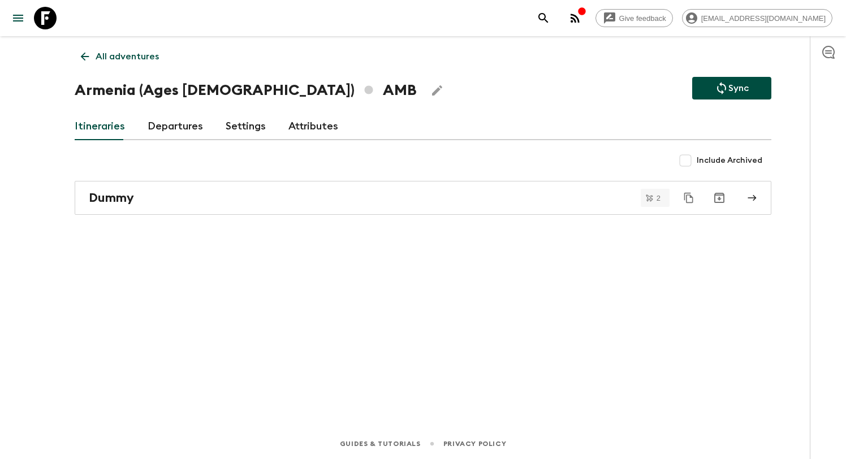
click at [145, 129] on div "Itineraries Departures Settings Attributes" at bounding box center [423, 126] width 696 height 27
click at [159, 127] on link "Departures" at bounding box center [175, 126] width 55 height 27
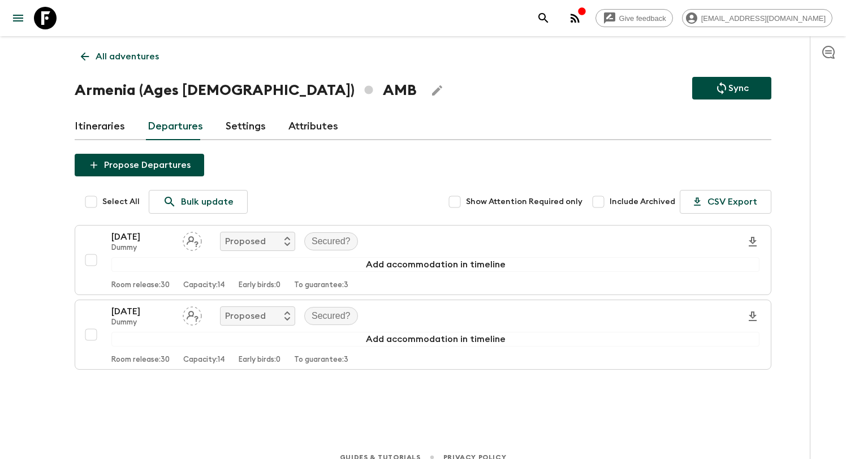
click at [556, 72] on div "All adventures Armenia (Ages 45-59) AMB Sync Itineraries Departures Settings At…" at bounding box center [423, 223] width 724 height 374
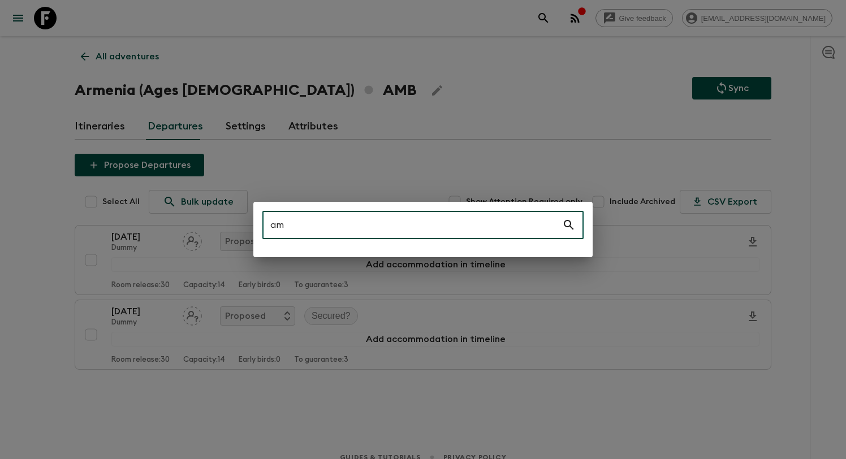
type input "a"
type input "m"
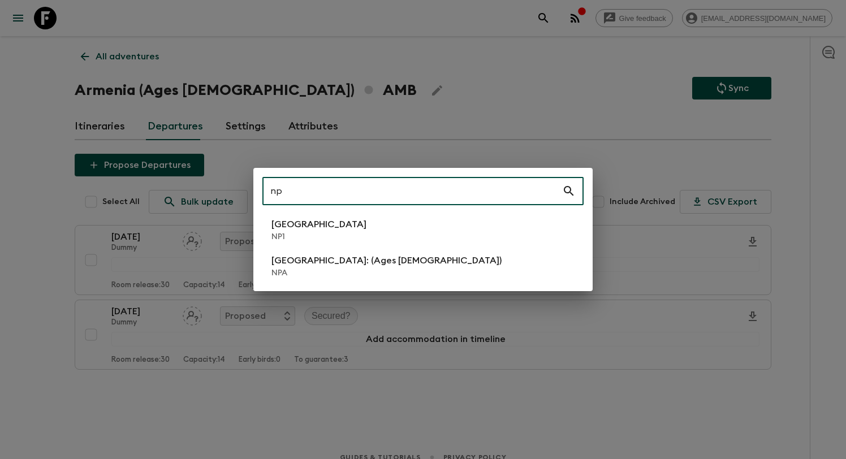
type input "np"
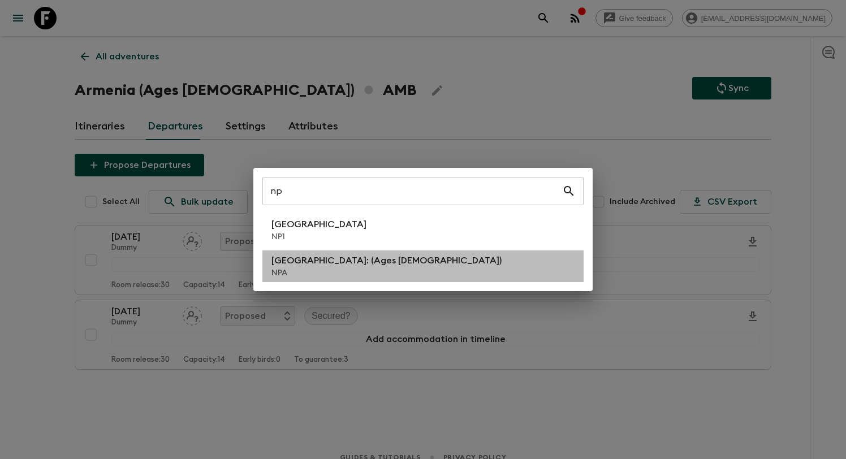
click at [347, 262] on p "[GEOGRAPHIC_DATA]: (Ages [DEMOGRAPHIC_DATA])" at bounding box center [386, 261] width 230 height 14
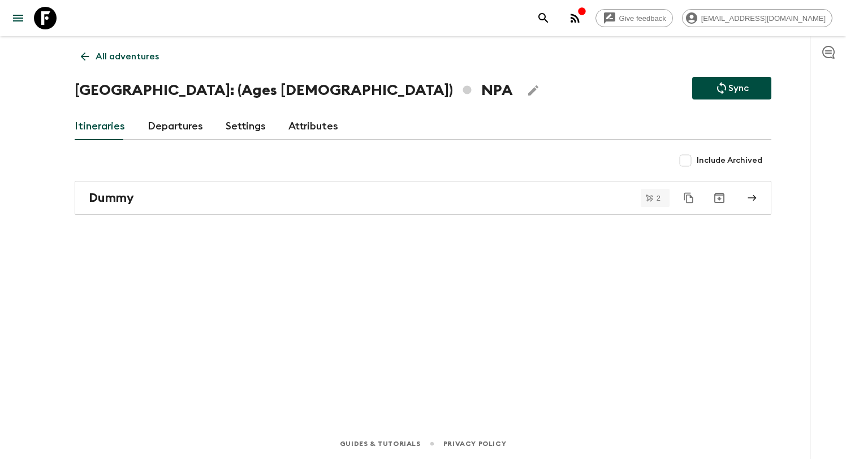
click at [192, 118] on link "Departures" at bounding box center [175, 126] width 55 height 27
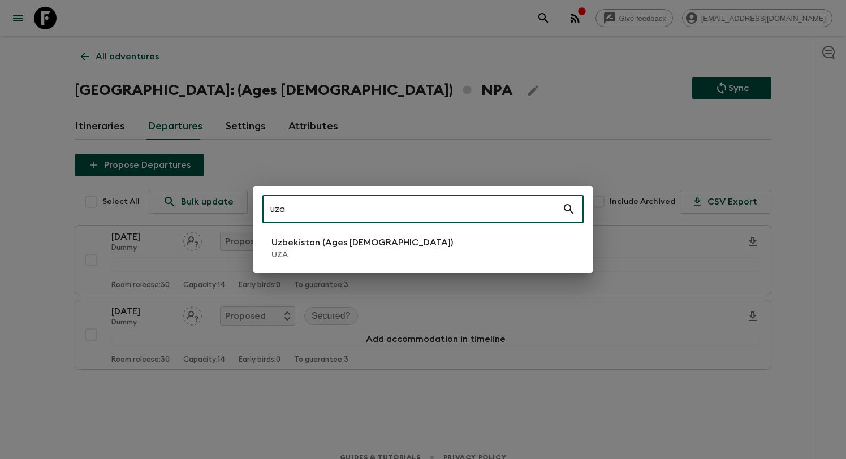
type input "uza"
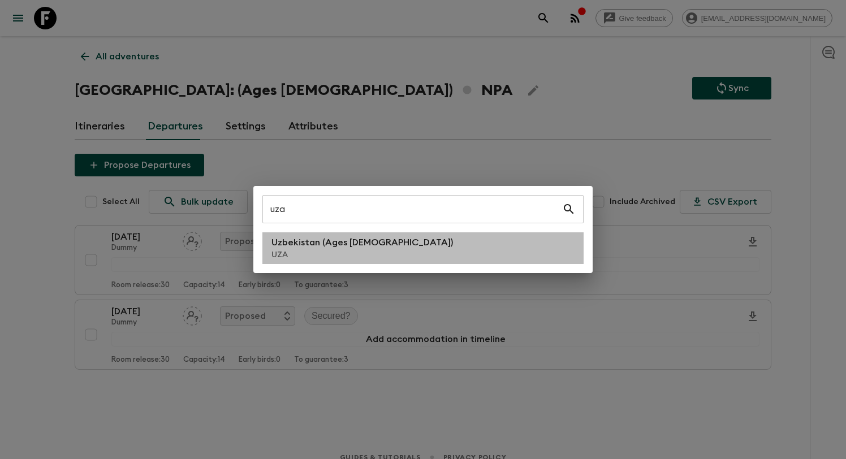
click at [367, 248] on p "Uzbekistan (Ages [DEMOGRAPHIC_DATA])" at bounding box center [361, 243] width 181 height 14
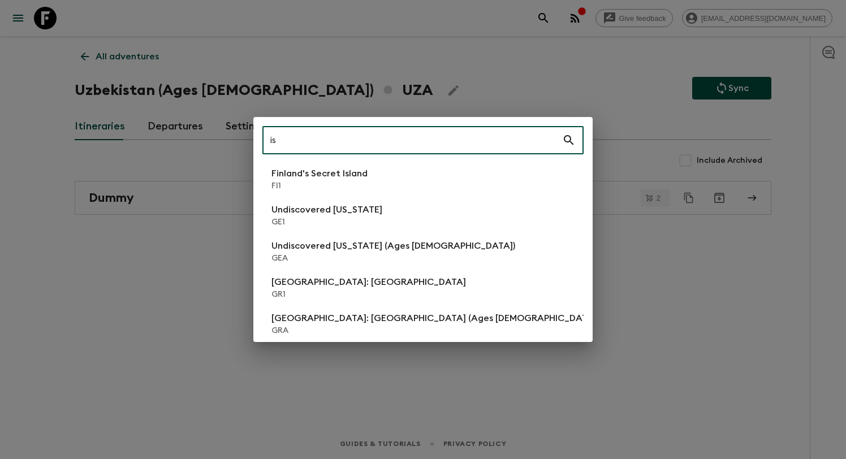
type input "i"
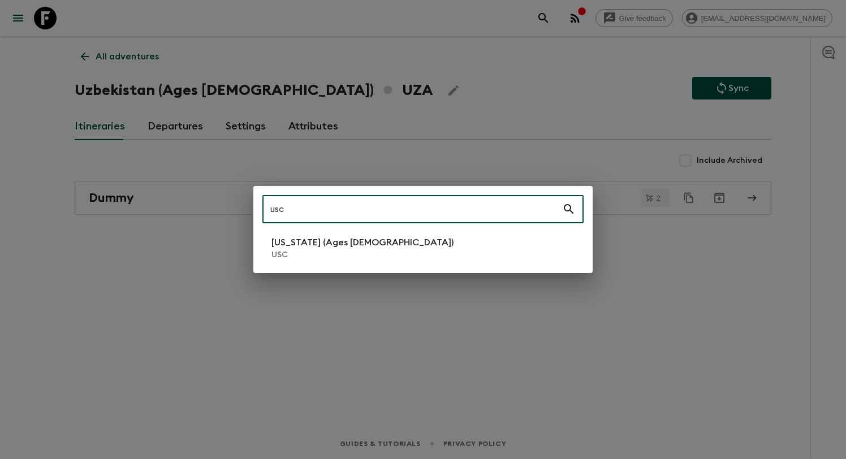
type input "usc"
click at [326, 250] on p "USC" at bounding box center [362, 254] width 182 height 11
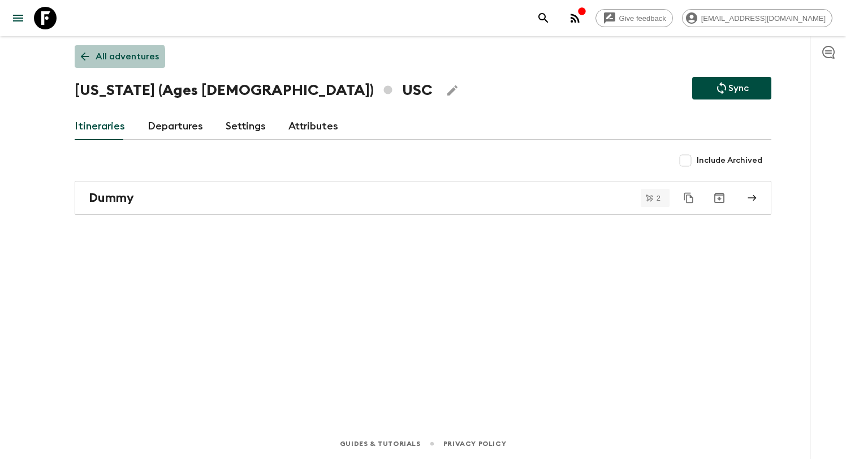
click at [107, 60] on p "All adventures" at bounding box center [127, 57] width 63 height 14
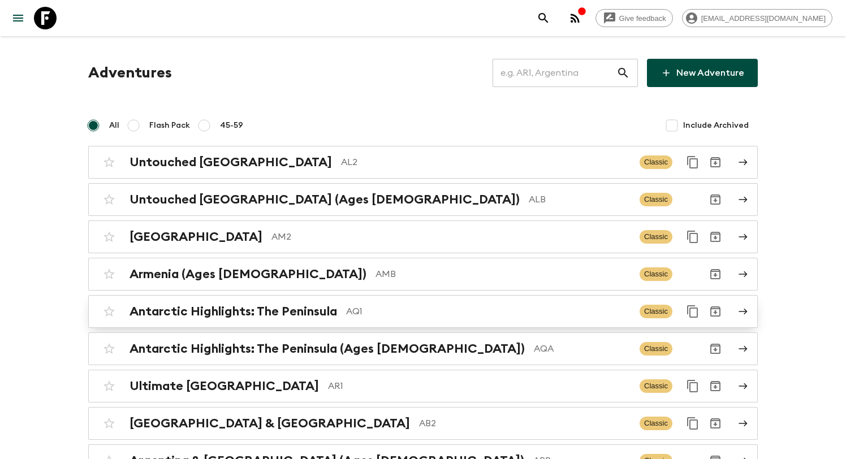
scroll to position [716, 0]
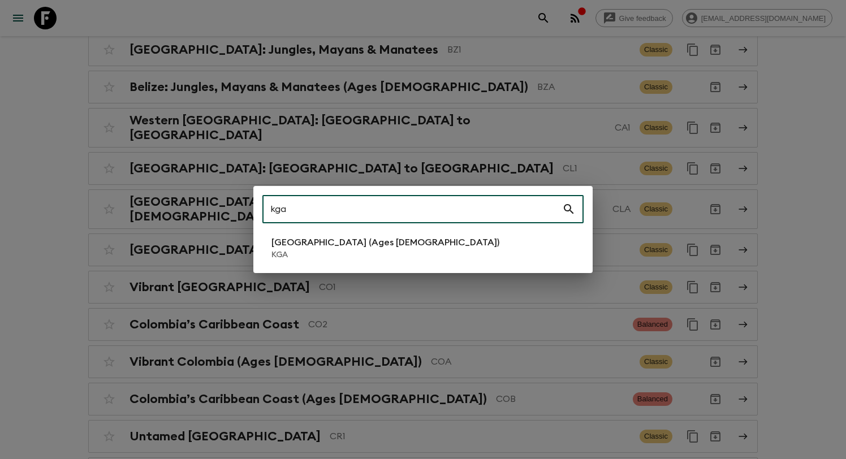
type input "kga"
click at [286, 253] on p "KGA" at bounding box center [385, 254] width 228 height 11
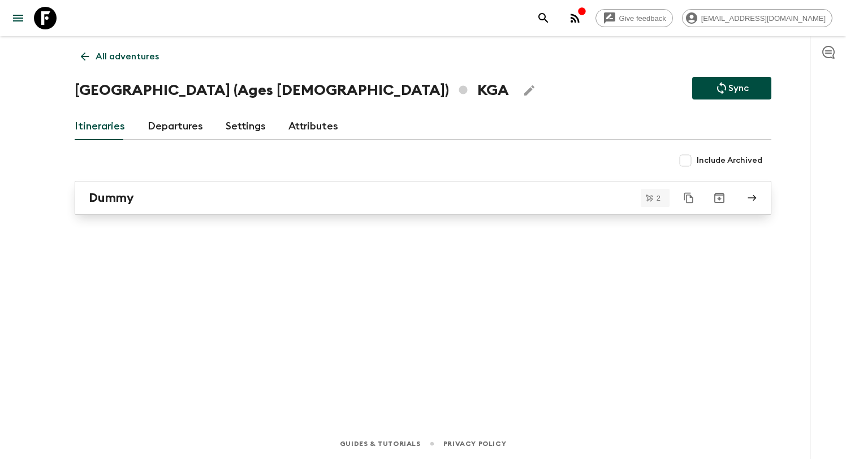
click at [180, 206] on link "Dummy" at bounding box center [423, 198] width 696 height 34
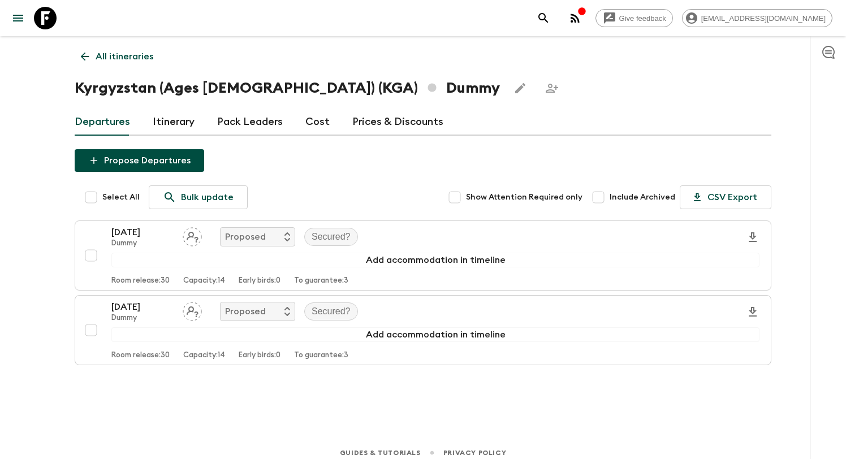
click at [157, 129] on link "Itinerary" at bounding box center [174, 122] width 42 height 27
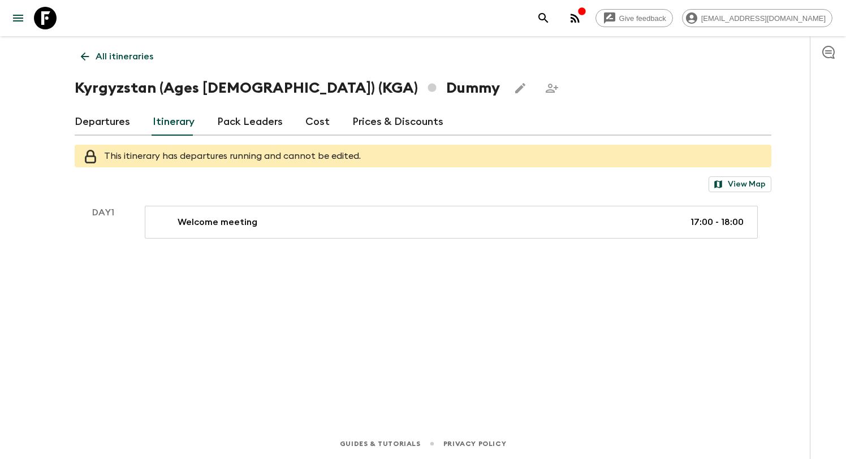
click at [545, 92] on icon "Share this itinerary" at bounding box center [552, 88] width 14 height 14
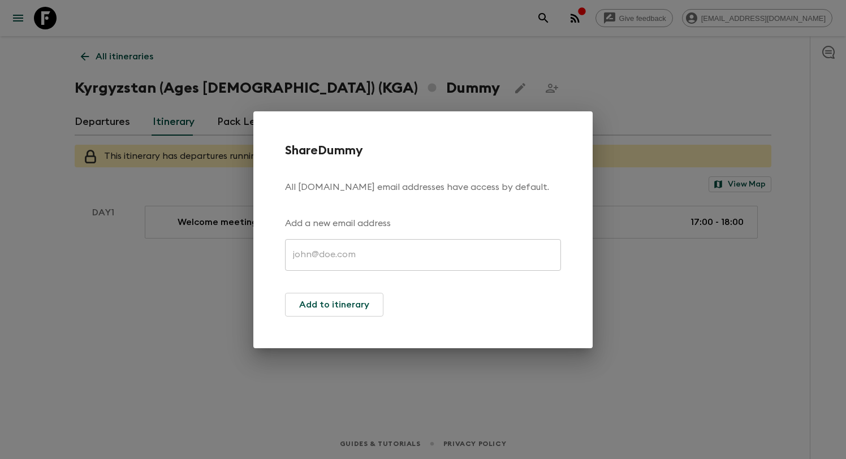
click at [556, 104] on div "Share Dummy All [DOMAIN_NAME] email addresses have access by default. Add a new…" at bounding box center [423, 229] width 846 height 459
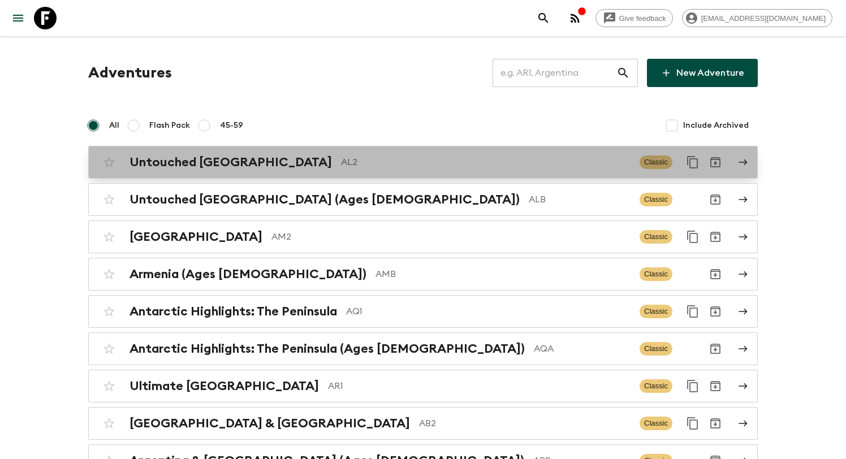
click at [241, 161] on h2 "Untouched [GEOGRAPHIC_DATA]" at bounding box center [230, 162] width 202 height 15
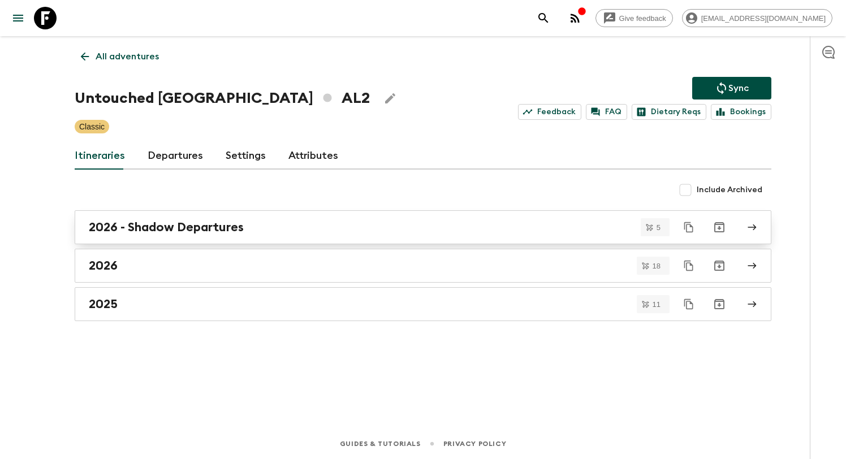
click at [207, 232] on h2 "2026 - Shadow Departures" at bounding box center [166, 227] width 155 height 15
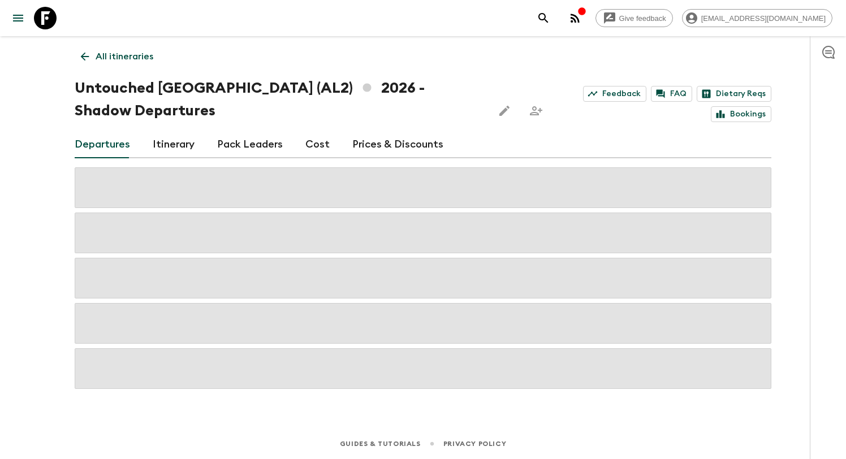
click at [823, 51] on icon "button" at bounding box center [828, 52] width 14 height 14
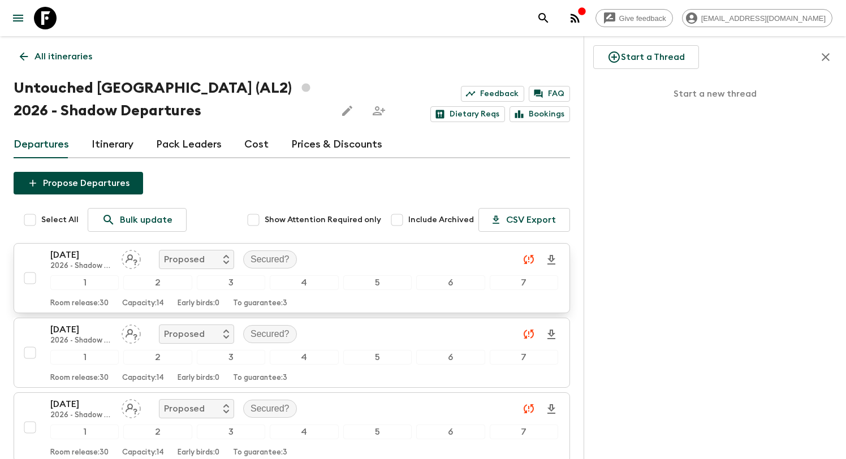
click at [353, 256] on div "[DATE] 2026 - Shadow Departures Proposed Secured?" at bounding box center [304, 259] width 508 height 23
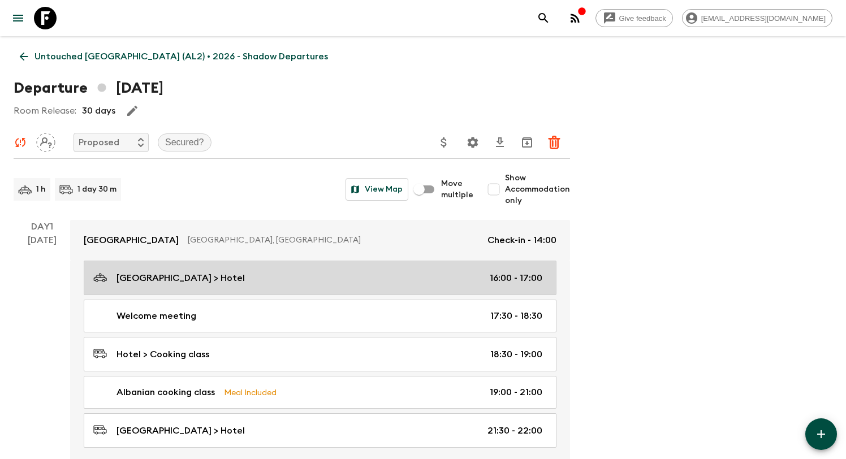
click at [302, 276] on div "[GEOGRAPHIC_DATA] > Hotel 16:00 - 17:00" at bounding box center [317, 277] width 449 height 15
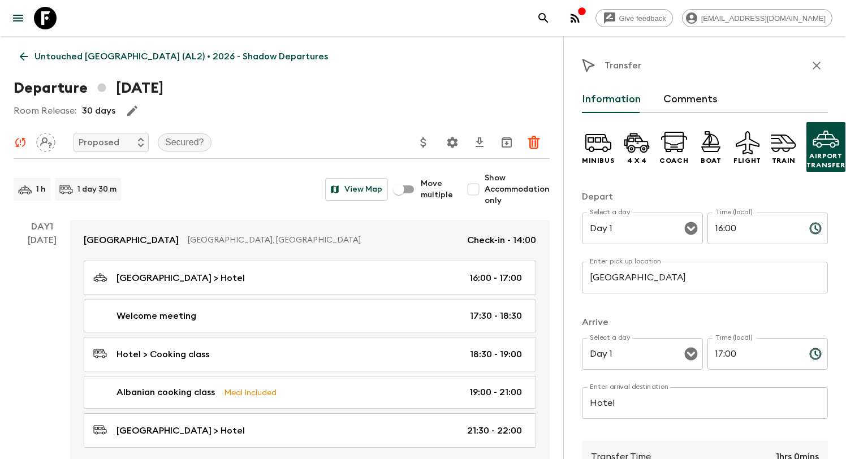
click at [686, 113] on div "Minibus 4 x 4 Coach Boat Flight Train Airport Transfer" at bounding box center [705, 147] width 246 height 68
click at [685, 105] on button "Comments" at bounding box center [690, 99] width 54 height 27
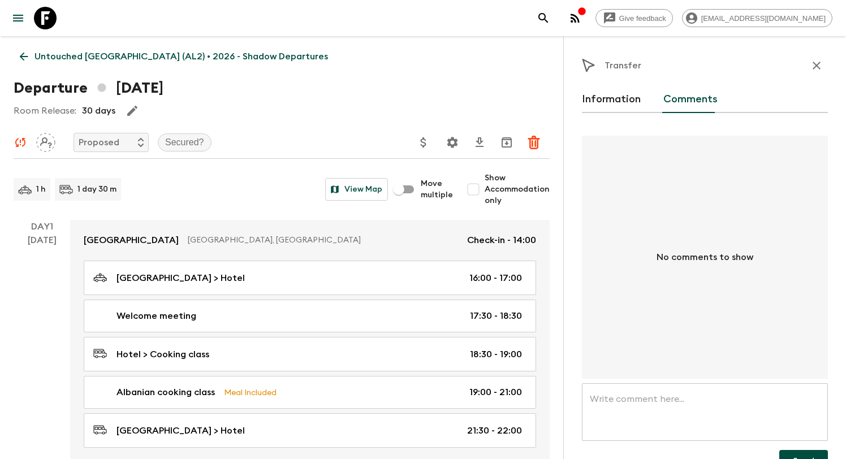
click at [32, 55] on link "Untouched [GEOGRAPHIC_DATA] (AL2) • 2026 - Shadow Departures" at bounding box center [174, 56] width 321 height 23
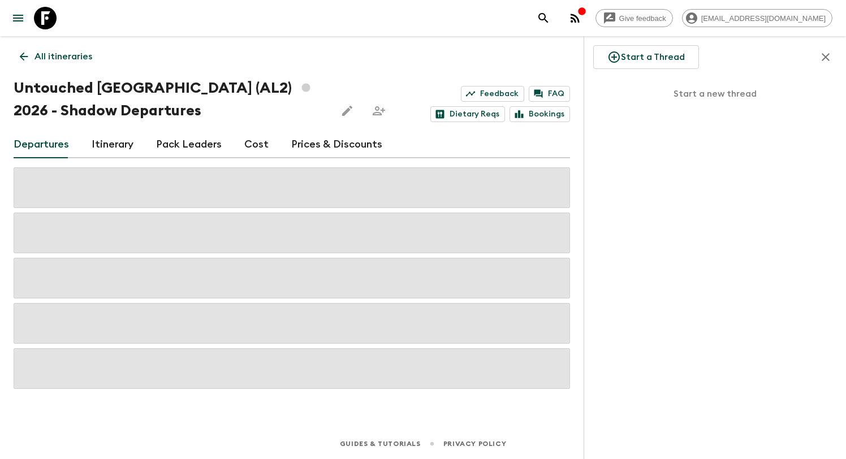
click at [42, 55] on p "All itineraries" at bounding box center [63, 57] width 58 height 14
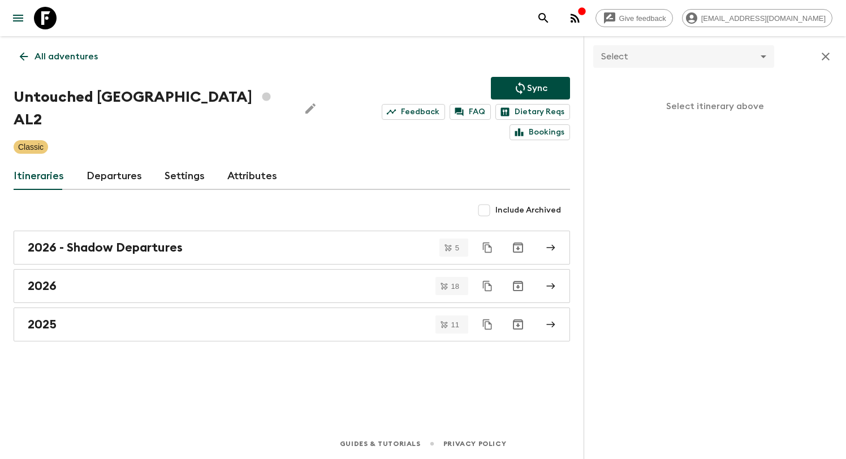
click at [50, 67] on link "All adventures" at bounding box center [59, 56] width 90 height 23
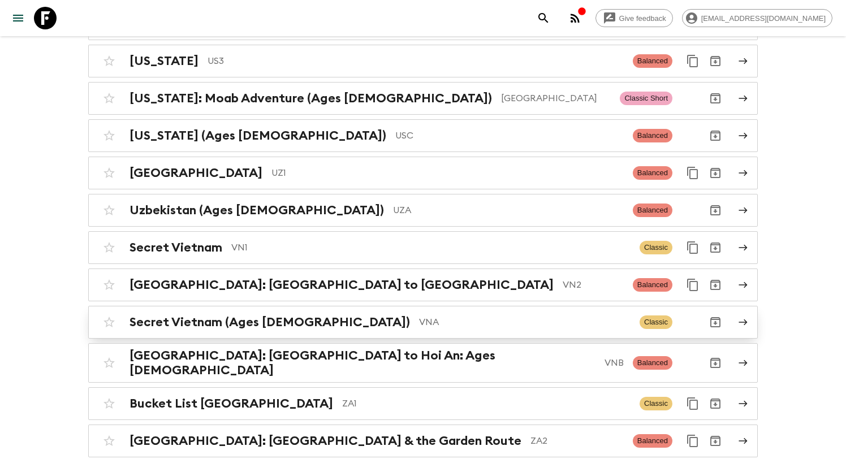
scroll to position [530, 0]
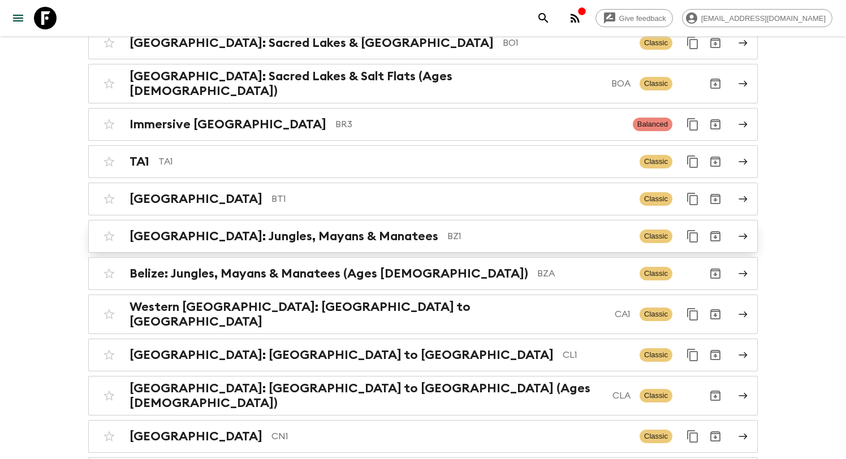
click at [356, 243] on link "[GEOGRAPHIC_DATA]: Jungles, Mayans & Manatees BZ1 Classic" at bounding box center [422, 236] width 669 height 33
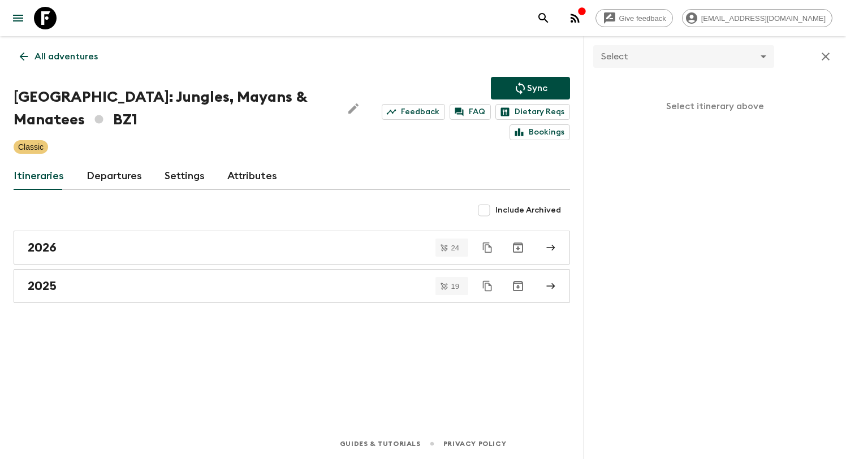
click at [109, 180] on link "Departures" at bounding box center [113, 176] width 55 height 27
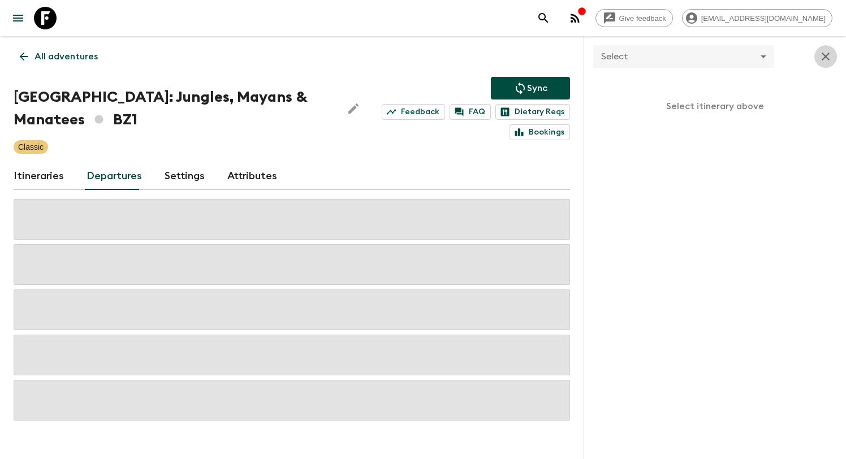
click at [824, 52] on icon "button" at bounding box center [826, 57] width 14 height 14
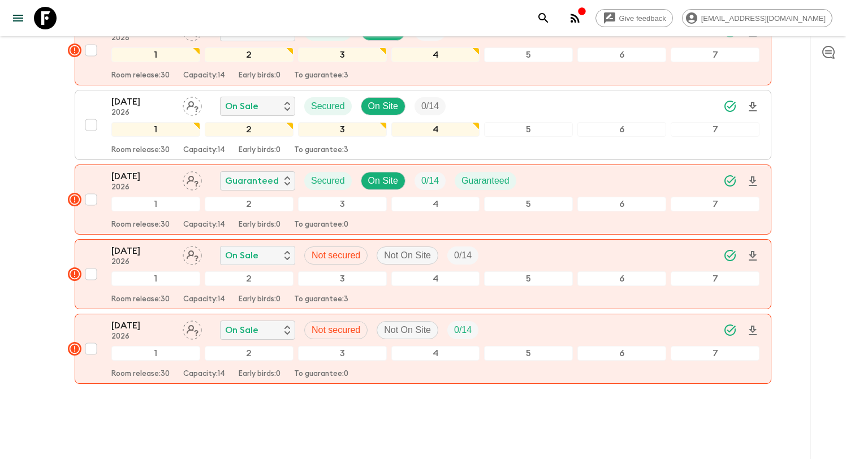
scroll to position [3687, 0]
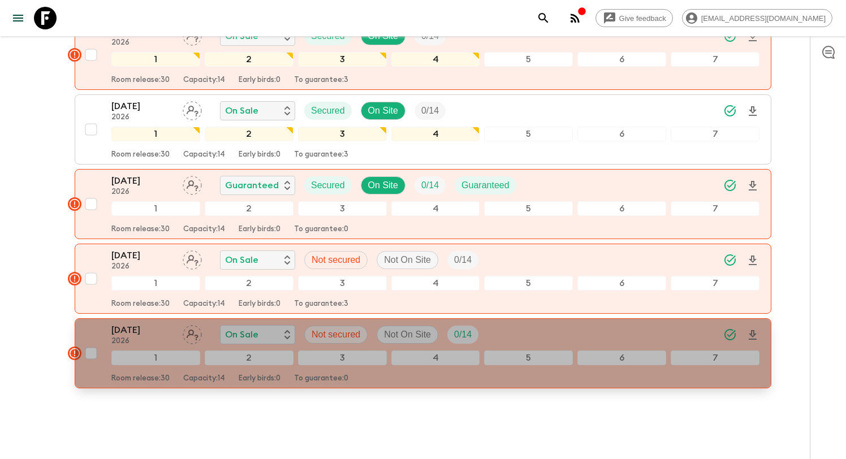
click at [621, 323] on div "28 Dec 2026 2026 On Sale Not secured Not On Site 0 / 14" at bounding box center [435, 334] width 648 height 23
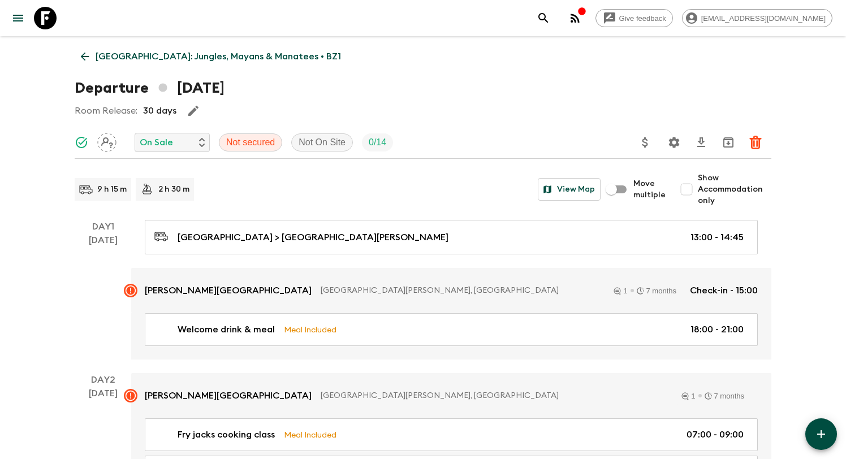
click at [88, 63] on link "Belize: Jungles, Mayans & Manatees • BZ1" at bounding box center [211, 56] width 272 height 23
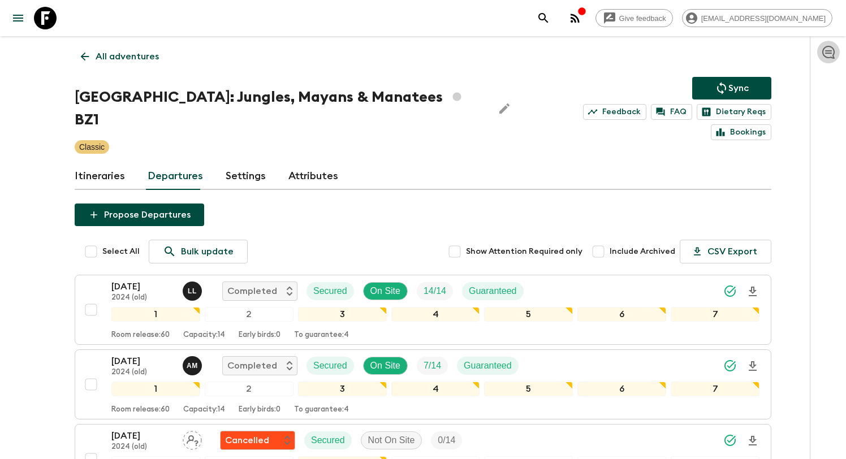
click at [831, 54] on icon "button" at bounding box center [828, 52] width 14 height 14
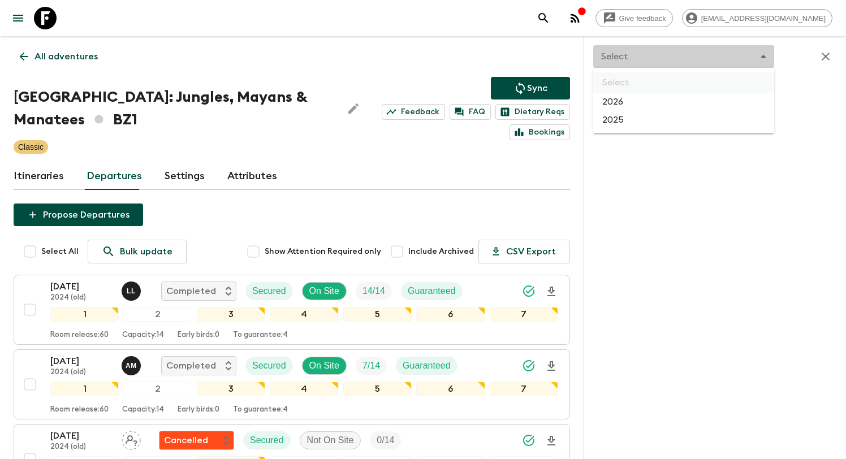
click at [755, 58] on div at bounding box center [423, 229] width 846 height 459
click at [683, 108] on li "2026" at bounding box center [683, 102] width 181 height 18
type input "dbc6ea7b-cb76-48d5-aad8-8f8fd769dd8f"
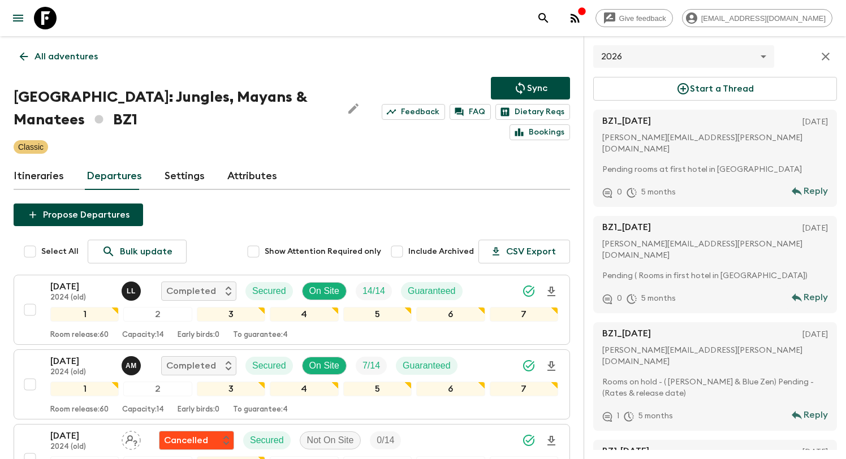
click at [739, 159] on div "Pending rooms at first hotel in Cayo" at bounding box center [717, 169] width 230 height 20
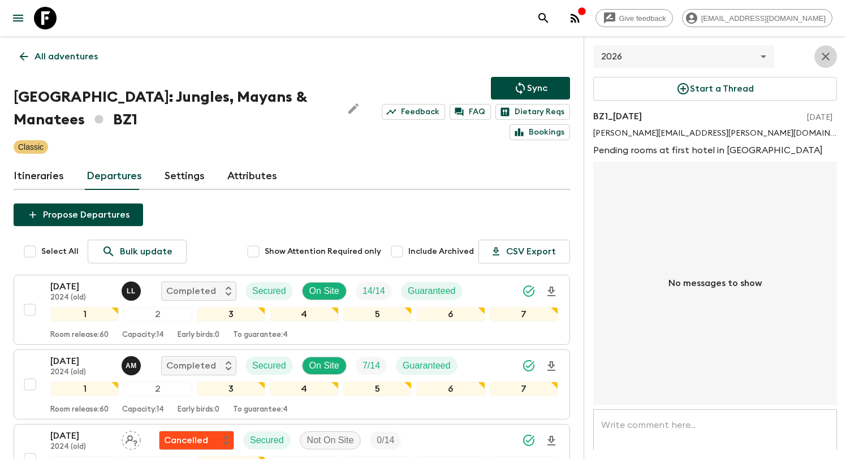
click at [829, 53] on icon "button" at bounding box center [826, 57] width 14 height 14
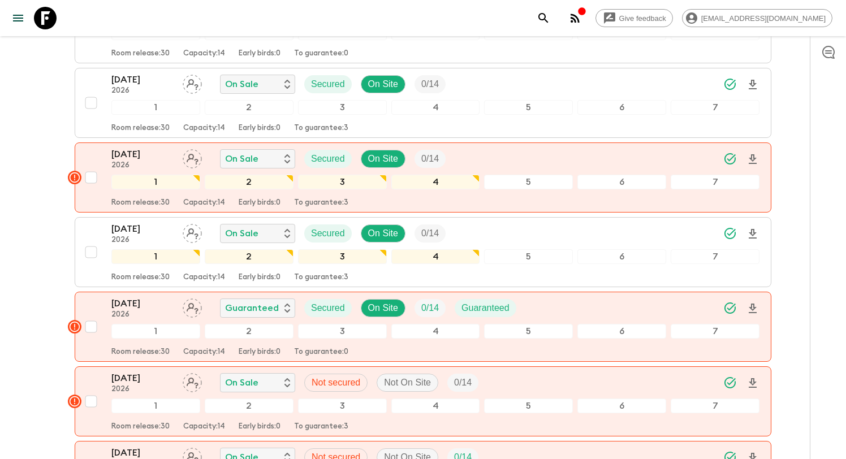
scroll to position [3699, 0]
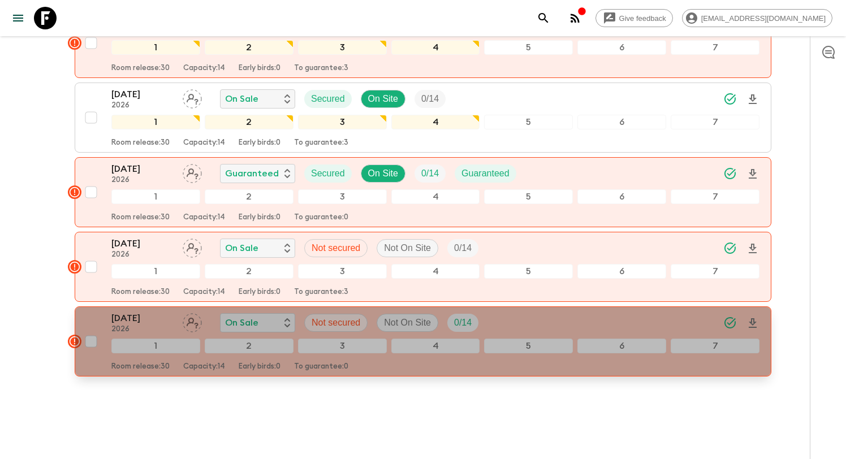
click at [618, 311] on div "28 Dec 2026 2026 On Sale Not secured Not On Site 0 / 14" at bounding box center [435, 322] width 648 height 23
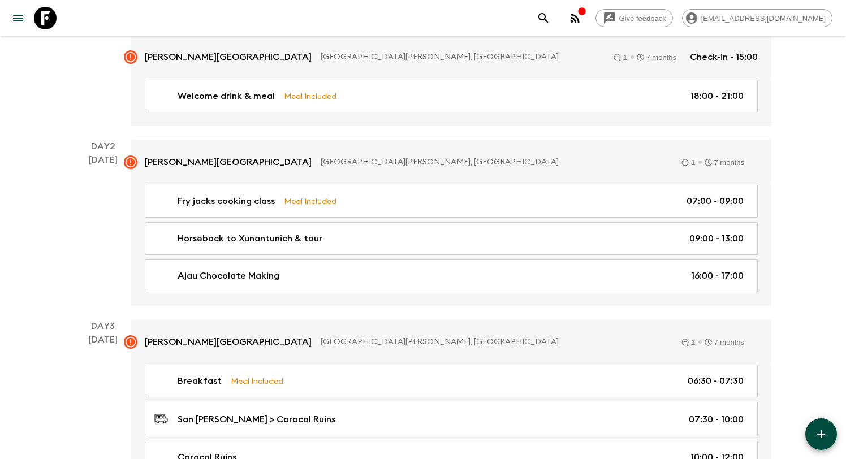
scroll to position [152, 0]
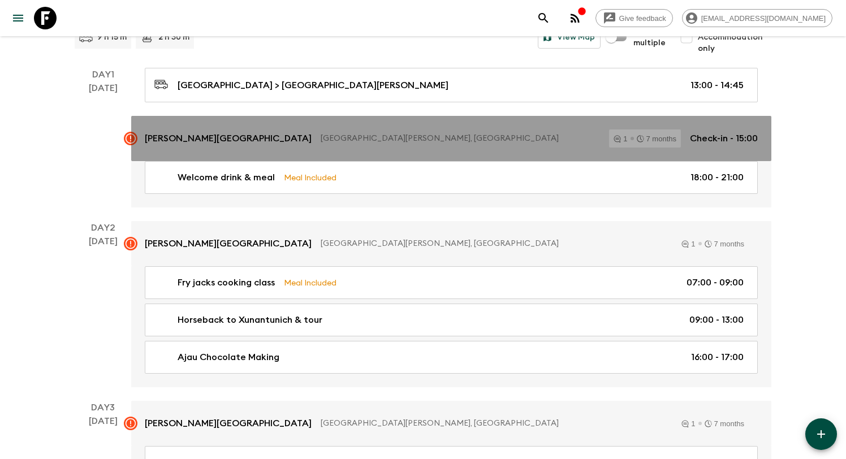
click at [339, 129] on div "Cassia Hill Resort San Ignacio, Belize 1 7 months Check-in - 15:00" at bounding box center [451, 138] width 613 height 18
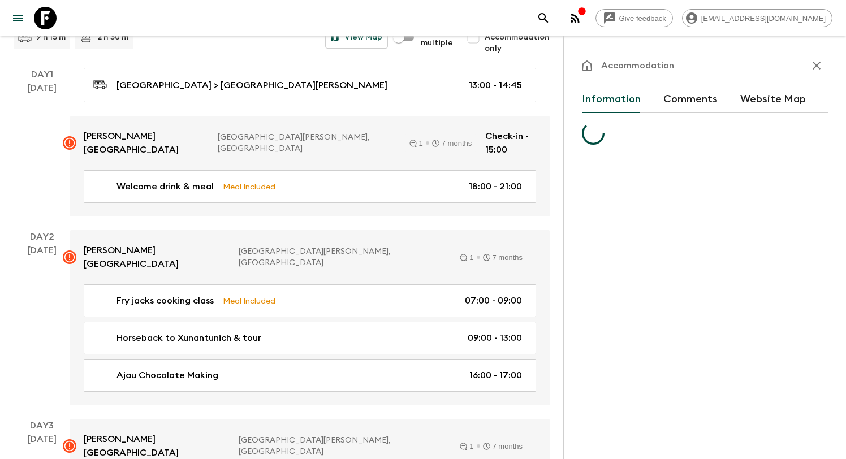
click at [685, 98] on button "Comments" at bounding box center [690, 99] width 54 height 27
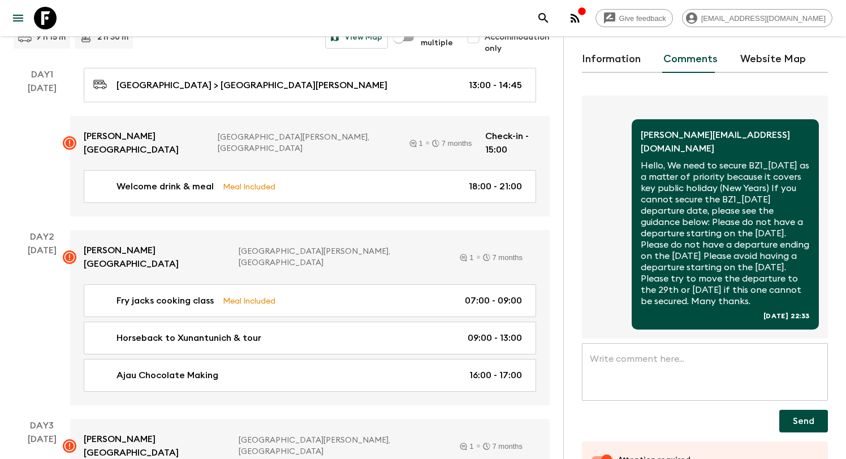
scroll to position [40, 0]
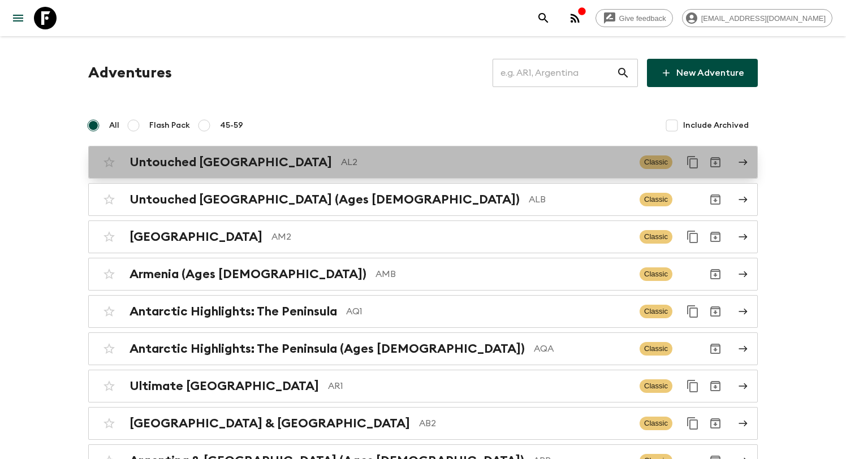
click at [358, 155] on p "AL2" at bounding box center [485, 162] width 289 height 14
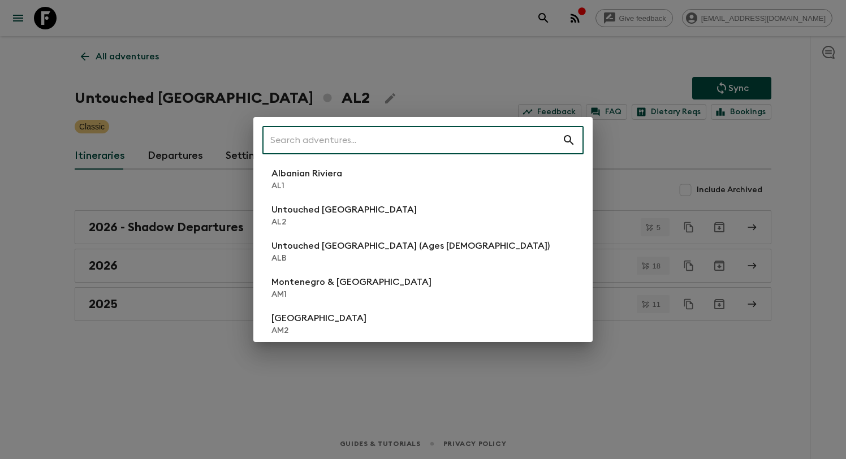
click at [105, 68] on div "​ Albanian Riviera AL1 Untouched Albania AL2 Untouched Albania (Ages 45-59) ALB…" at bounding box center [423, 229] width 846 height 459
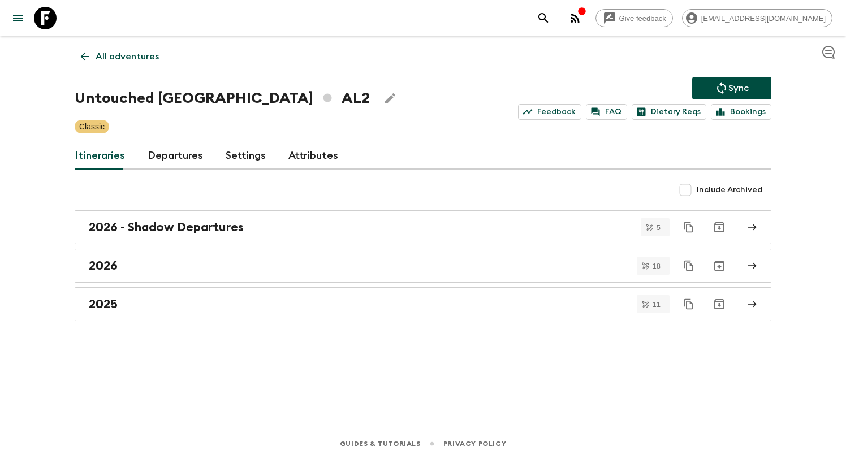
click at [105, 48] on link "All adventures" at bounding box center [120, 56] width 90 height 23
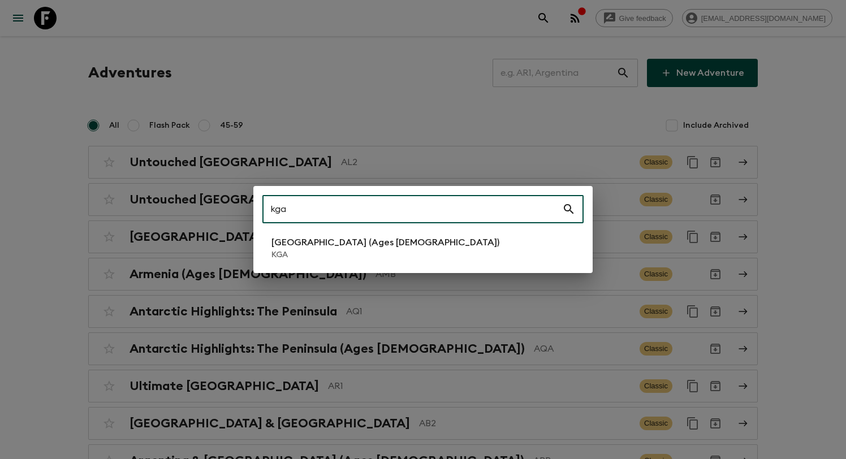
type input "kga"
click at [269, 236] on li "Kyrgyzstan (Ages 45-59) KGA" at bounding box center [422, 248] width 321 height 32
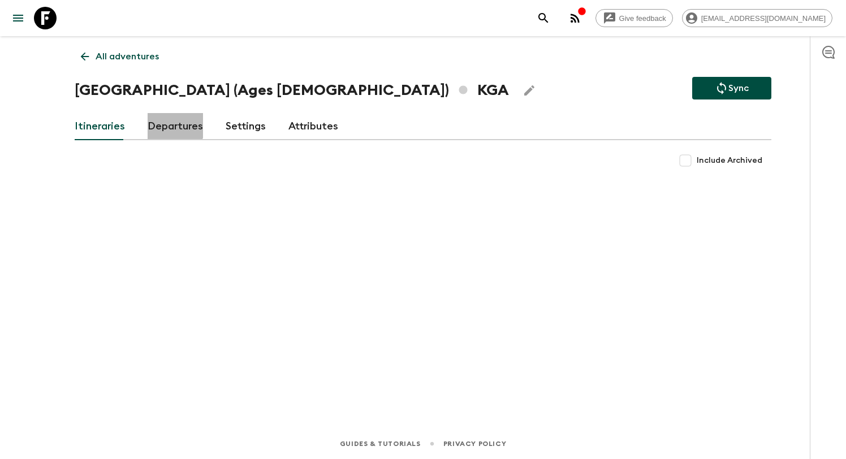
click at [168, 123] on link "Departures" at bounding box center [175, 126] width 55 height 27
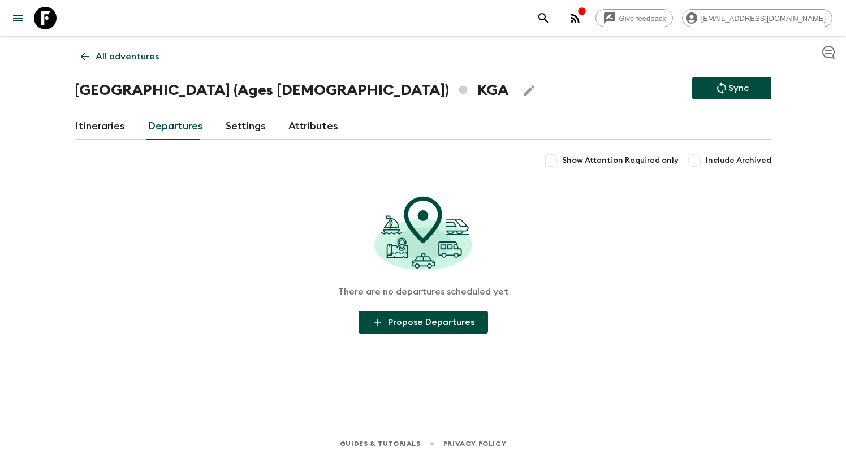
click at [103, 125] on link "Itineraries" at bounding box center [100, 126] width 50 height 27
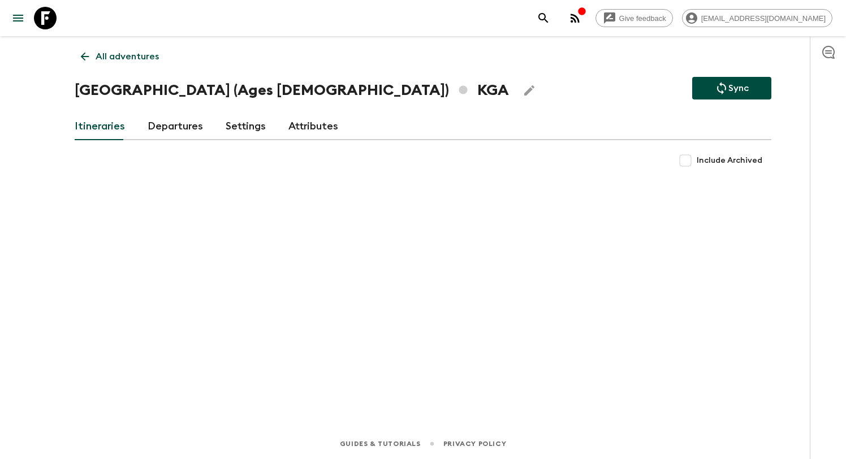
click at [117, 62] on p "All adventures" at bounding box center [127, 57] width 63 height 14
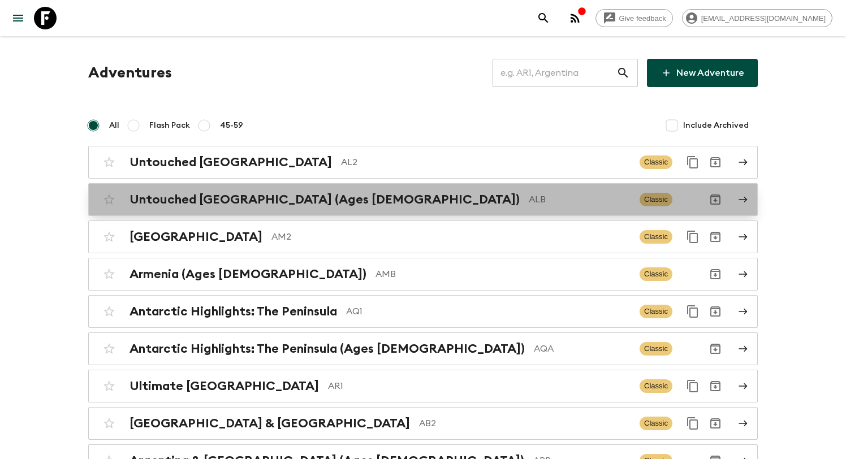
click at [230, 196] on h2 "Untouched [GEOGRAPHIC_DATA] (Ages [DEMOGRAPHIC_DATA])" at bounding box center [324, 199] width 390 height 15
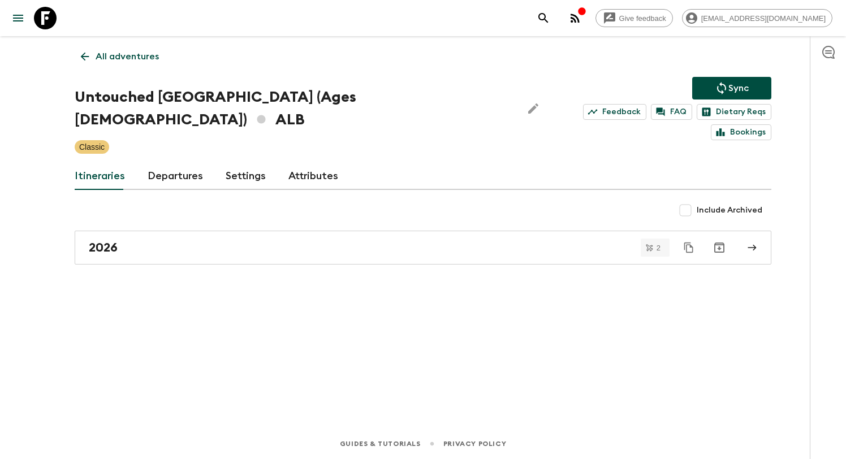
click at [96, 47] on link "All adventures" at bounding box center [120, 56] width 90 height 23
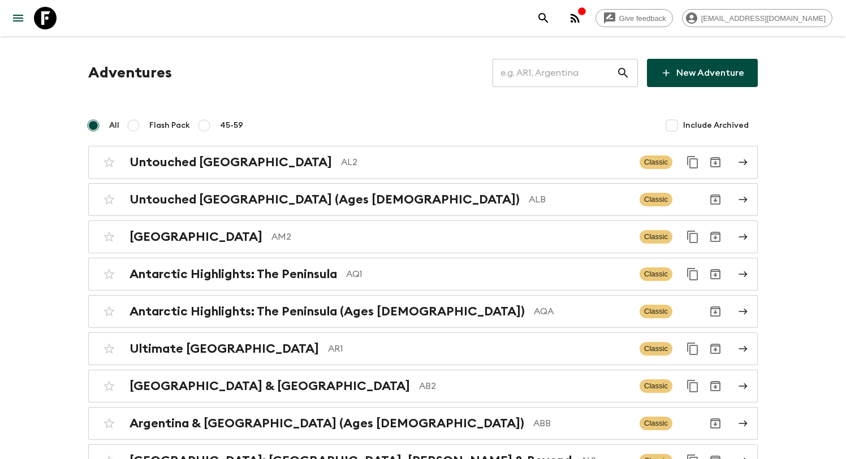
scroll to position [2694, 0]
